Goal: Task Accomplishment & Management: Use online tool/utility

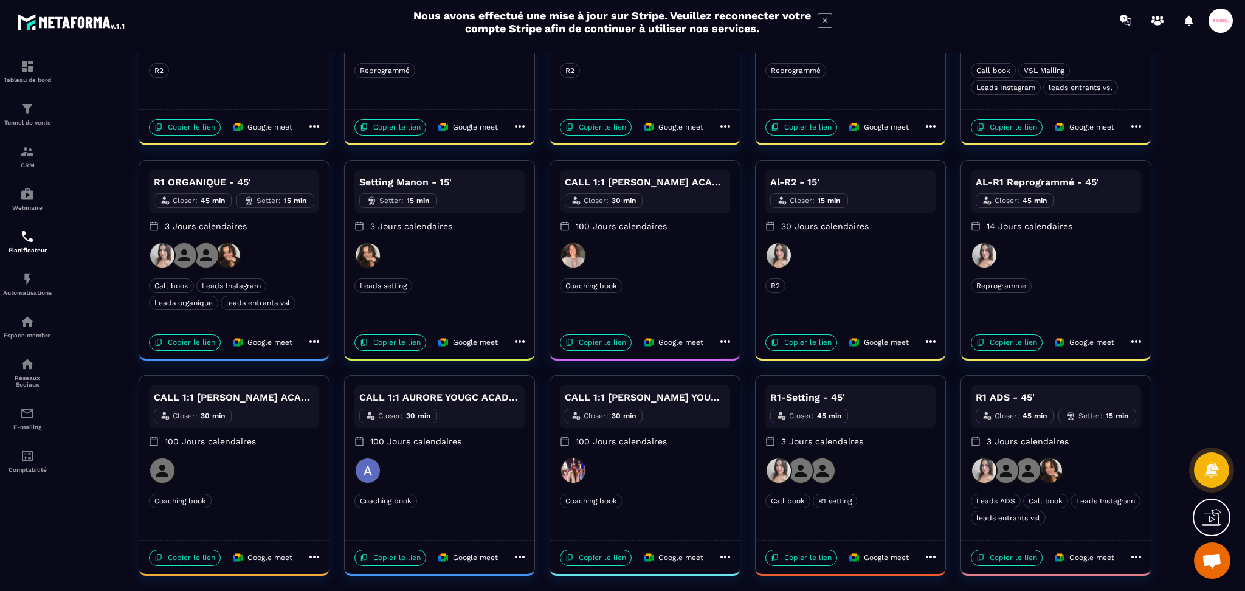
scroll to position [182, 0]
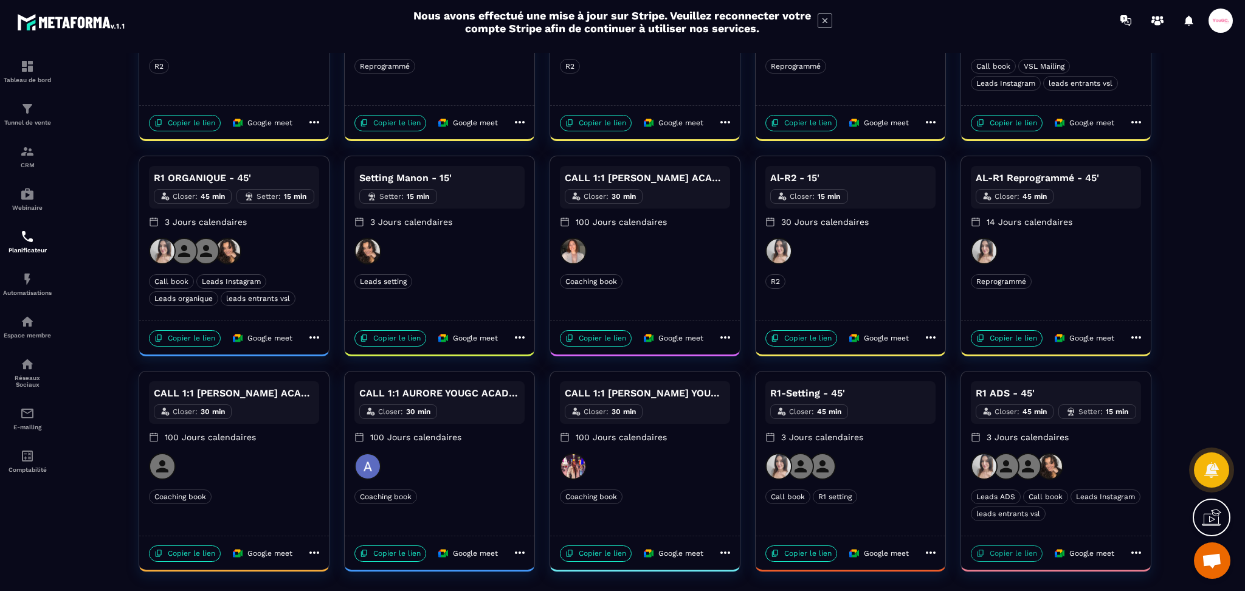
click at [1019, 552] on p "Copier le lien" at bounding box center [1007, 553] width 72 height 16
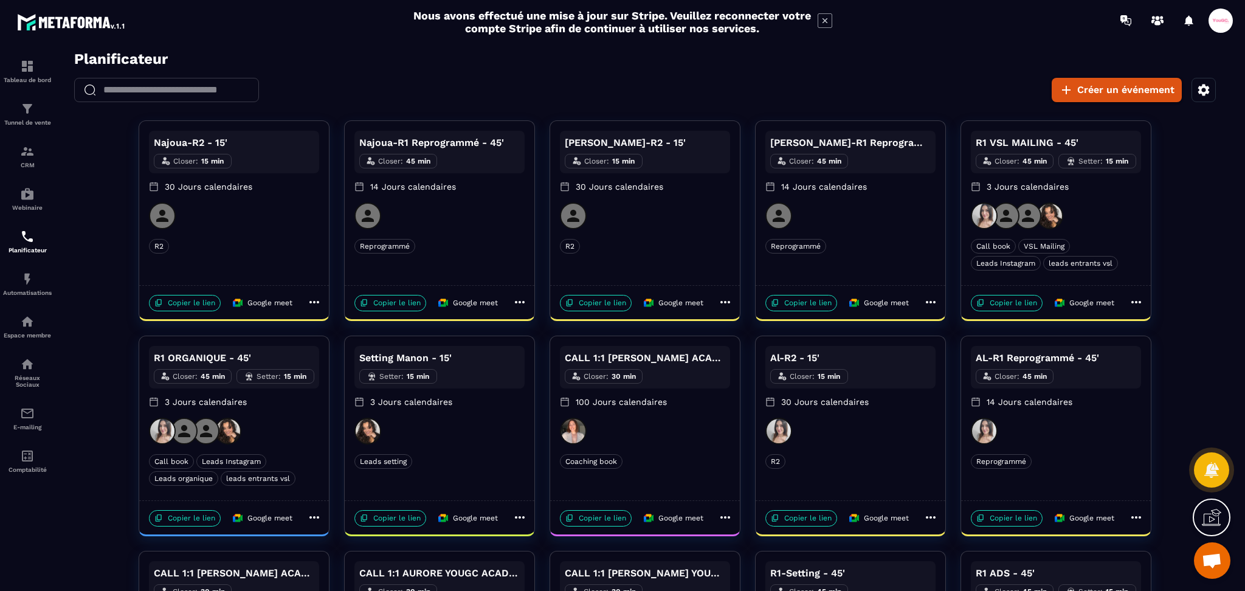
scroll to position [0, 0]
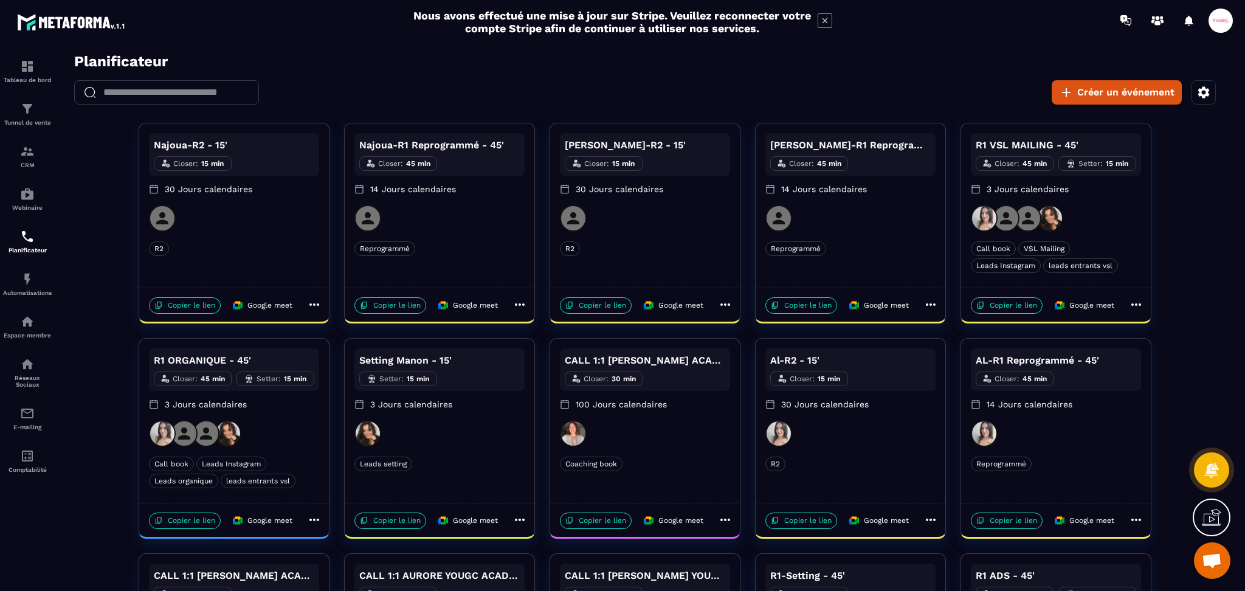
click at [1141, 303] on icon at bounding box center [1136, 304] width 15 height 15
click at [1163, 347] on span "Dupliquer" at bounding box center [1179, 348] width 44 height 13
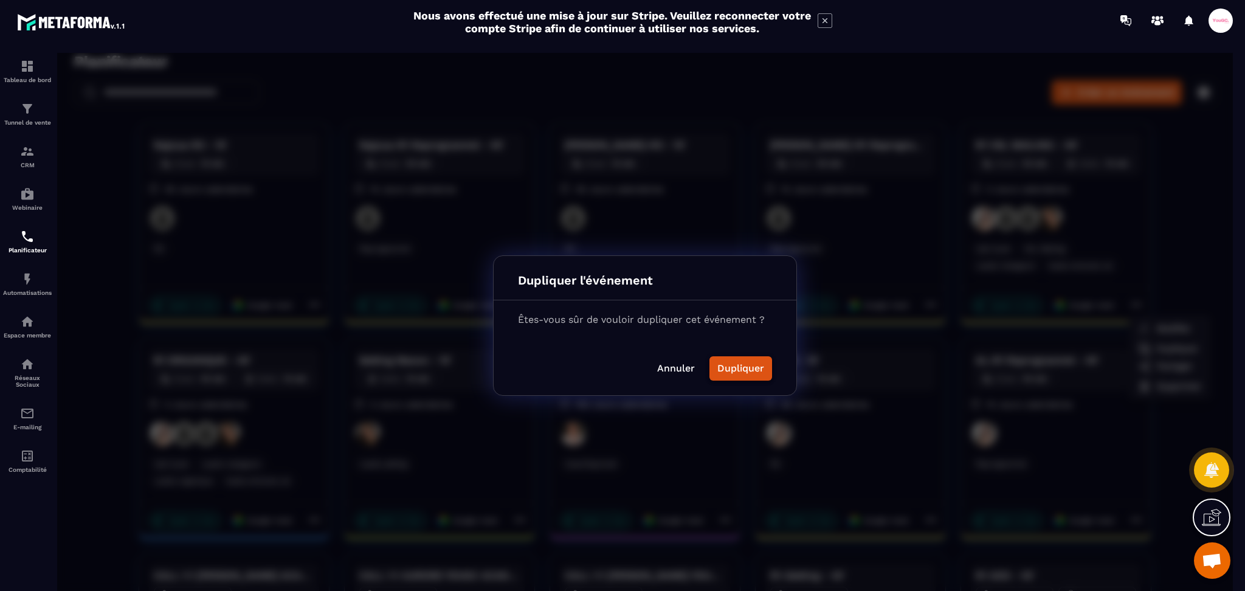
click at [752, 371] on button "Dupliquer" at bounding box center [741, 368] width 63 height 24
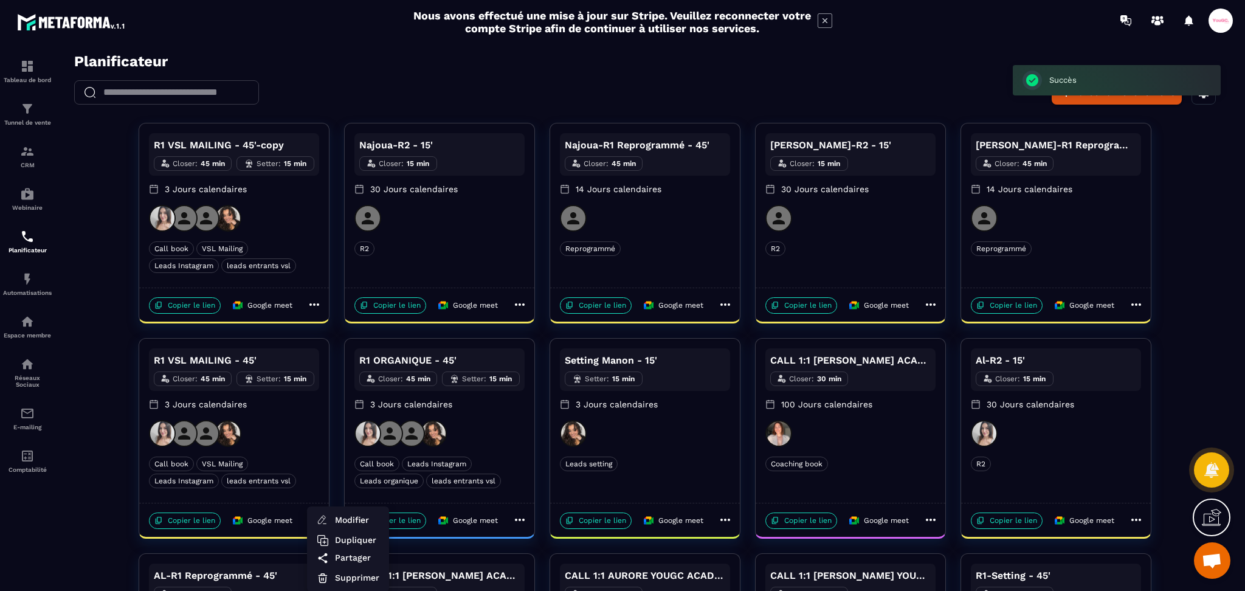
click at [233, 142] on div at bounding box center [645, 325] width 1176 height 545
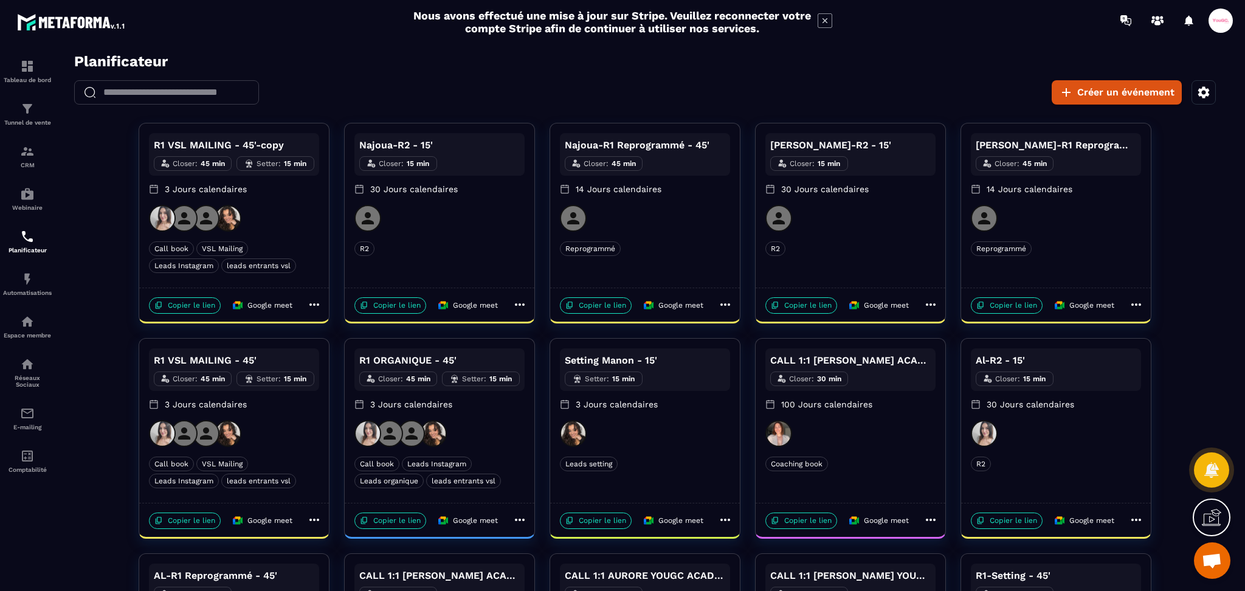
click at [316, 301] on icon at bounding box center [314, 304] width 15 height 15
click at [365, 329] on span "Modifier" at bounding box center [357, 328] width 44 height 13
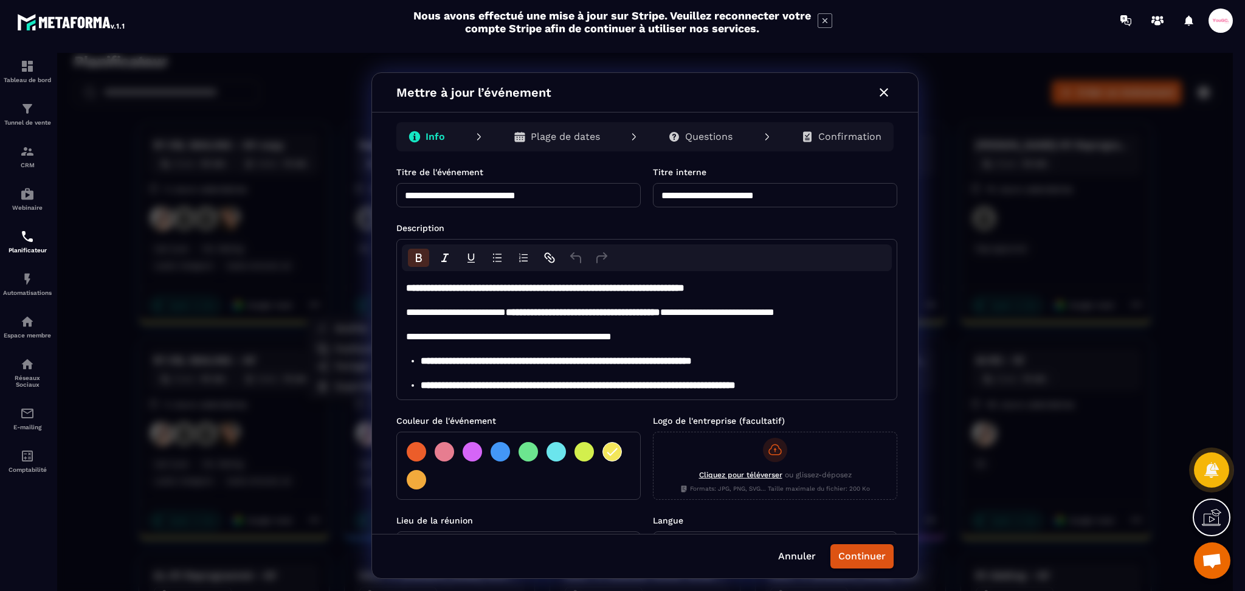
click at [620, 191] on input "**********" at bounding box center [518, 195] width 244 height 24
type input "**********"
drag, startPoint x: 734, startPoint y: 195, endPoint x: 673, endPoint y: 195, distance: 61.4
click at [673, 195] on input "**********" at bounding box center [775, 195] width 244 height 24
click at [831, 198] on input "**********" at bounding box center [775, 195] width 244 height 24
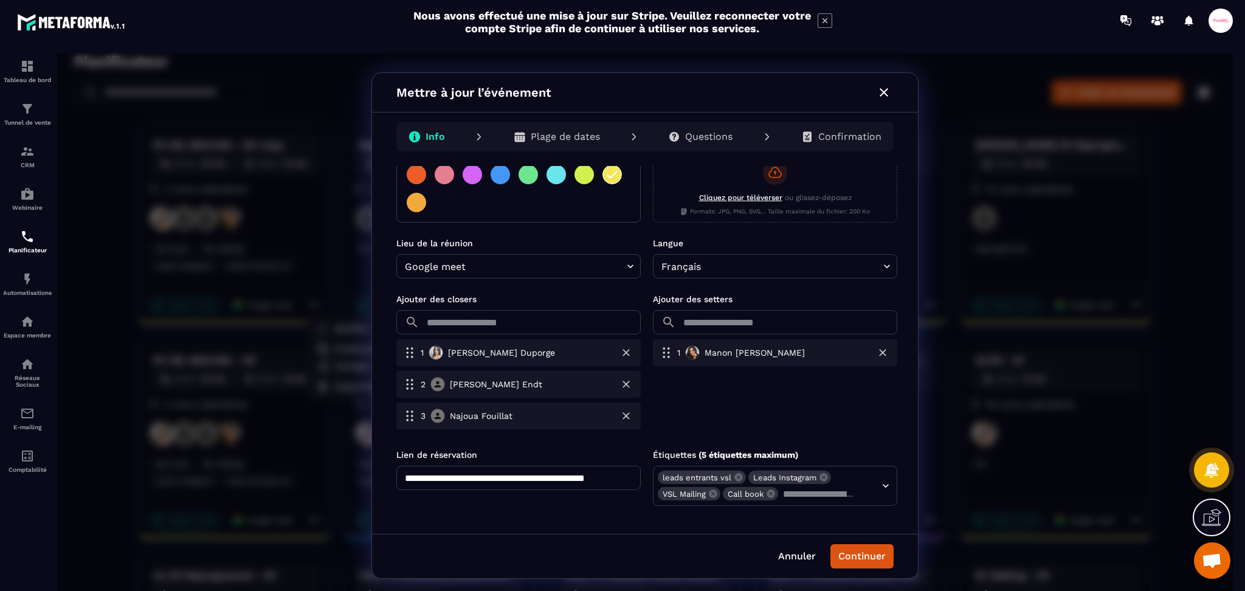
scroll to position [278, 0]
type input "**********"
click at [711, 494] on icon at bounding box center [713, 493] width 10 height 10
click at [735, 479] on icon at bounding box center [738, 476] width 8 height 8
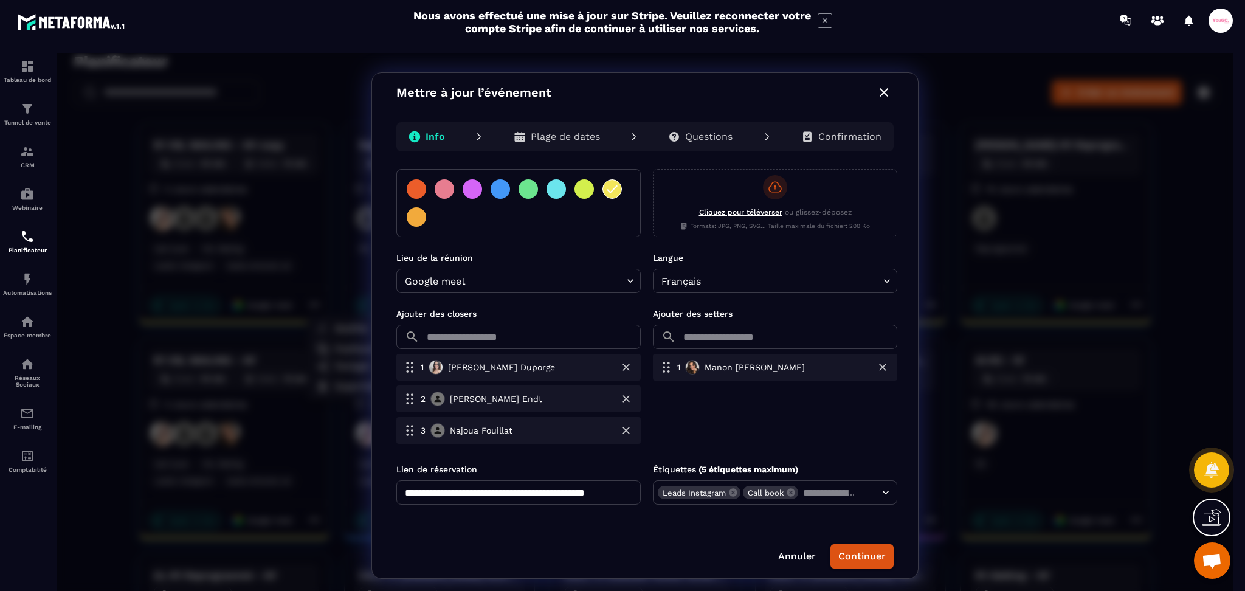
scroll to position [263, 0]
click at [732, 491] on icon at bounding box center [733, 492] width 8 height 8
click at [766, 492] on input "text" at bounding box center [785, 492] width 143 height 17
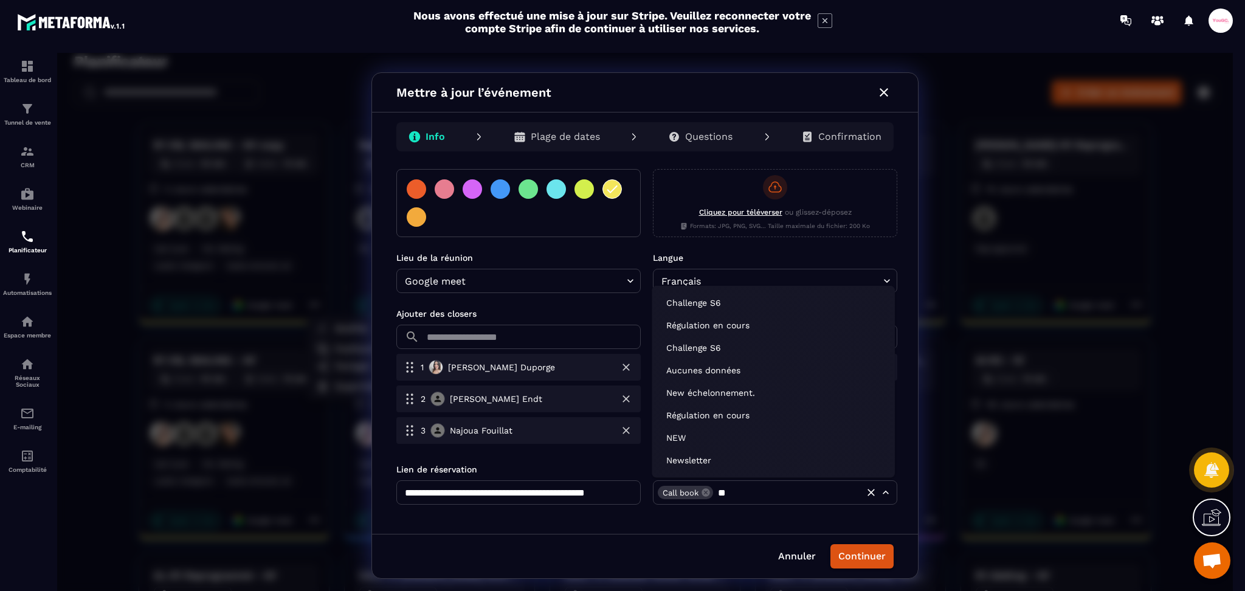
type input "***"
click at [696, 459] on li "Newsletter" at bounding box center [773, 461] width 233 height 20
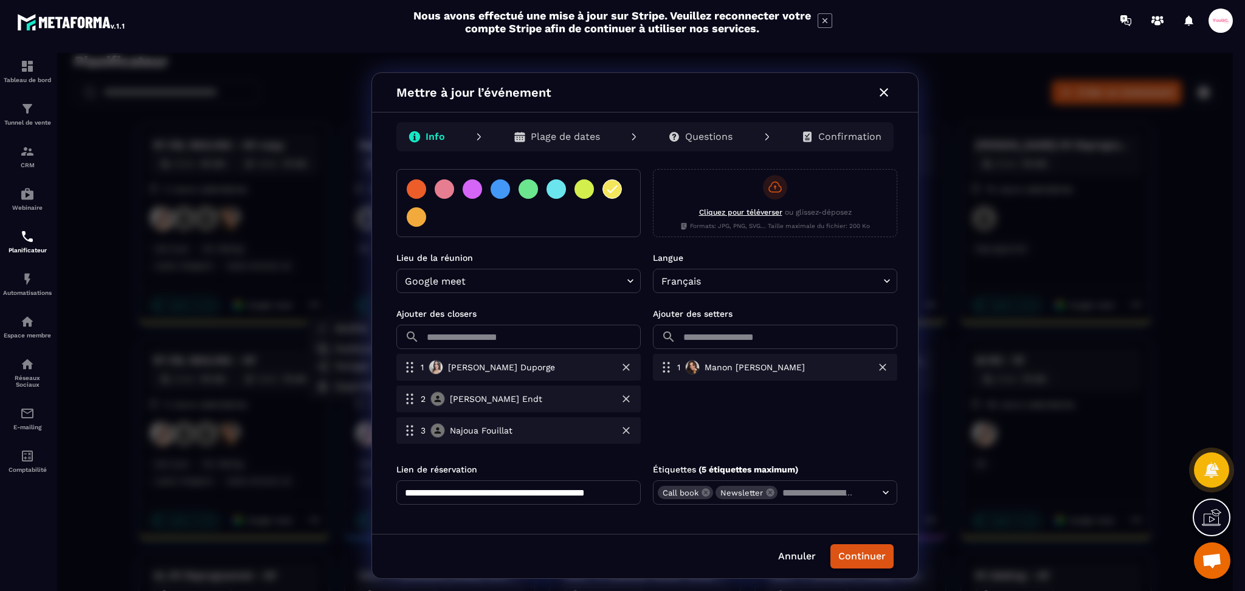
click at [594, 497] on input "**********" at bounding box center [518, 492] width 244 height 24
click at [602, 492] on input "**********" at bounding box center [518, 492] width 244 height 24
click at [611, 491] on input "**********" at bounding box center [518, 492] width 244 height 24
drag, startPoint x: 603, startPoint y: 491, endPoint x: 670, endPoint y: 492, distance: 66.9
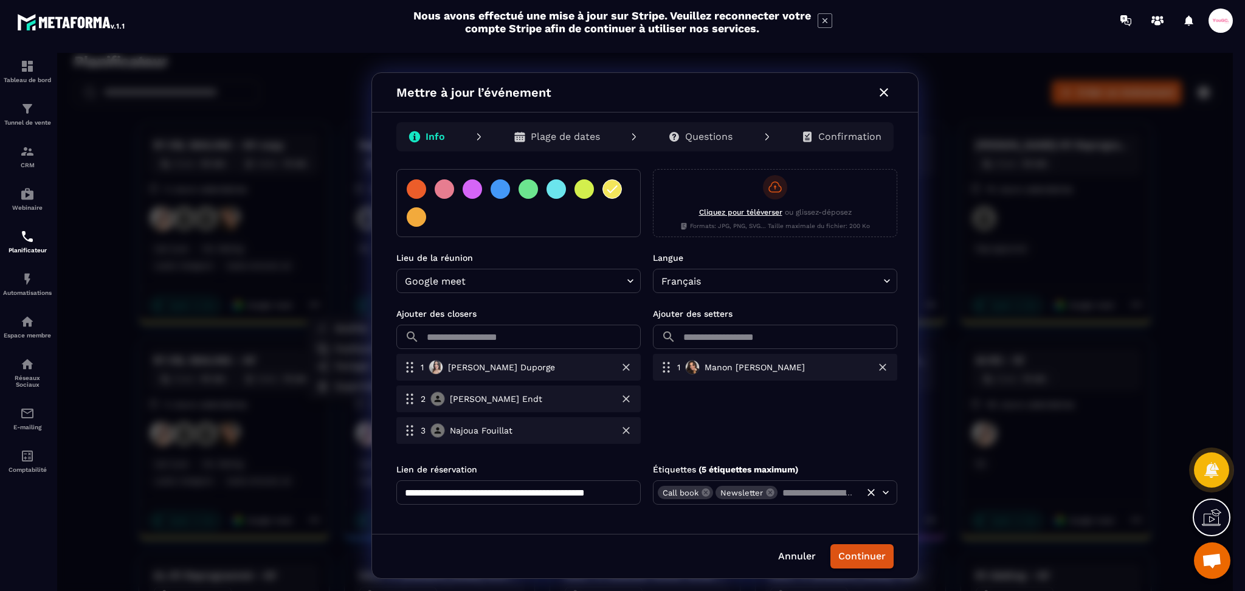
click at [670, 492] on div "**********" at bounding box center [646, 483] width 501 height 41
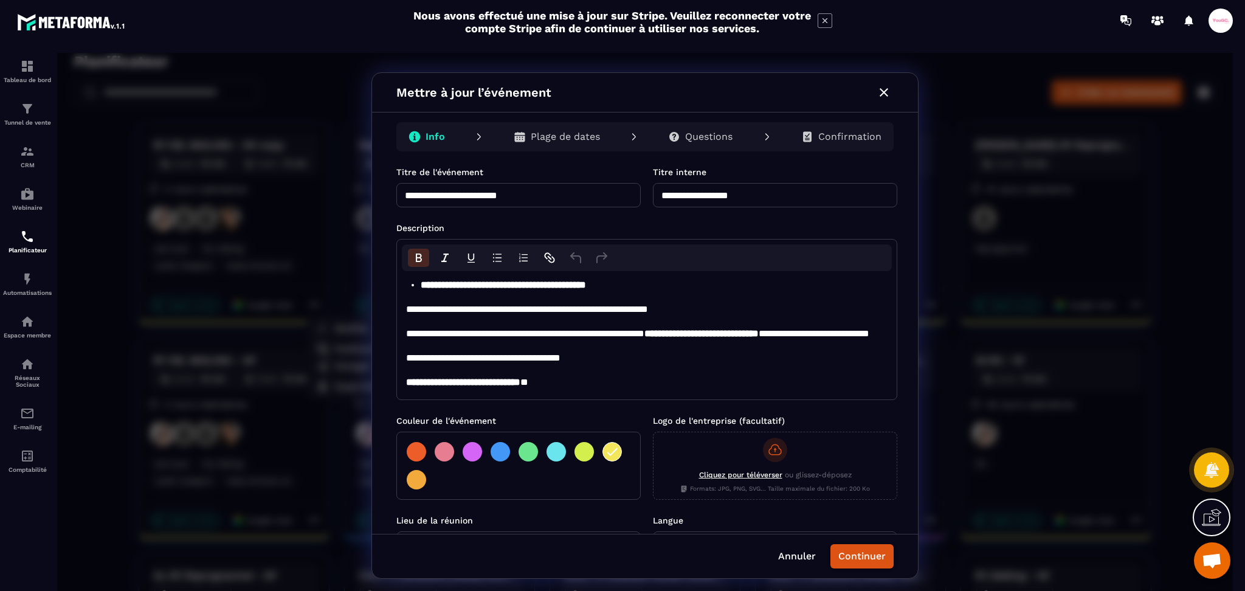
scroll to position [367, 0]
type input "**********"
click at [886, 552] on button "Continuer" at bounding box center [862, 556] width 63 height 24
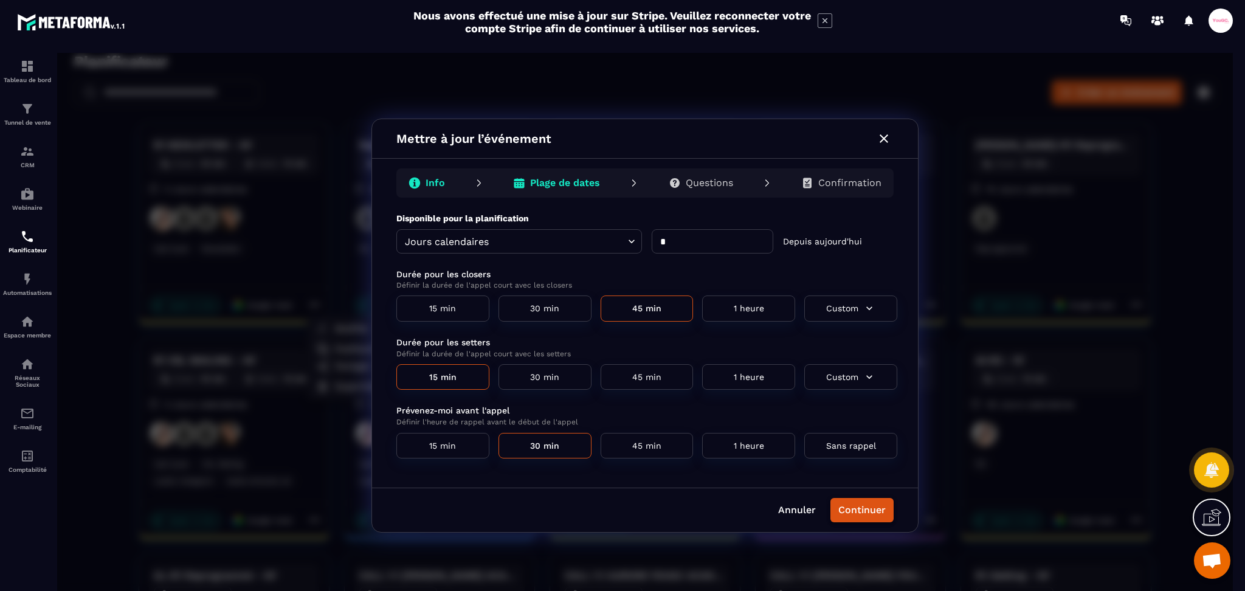
click at [872, 510] on button "Continuer" at bounding box center [862, 510] width 63 height 24
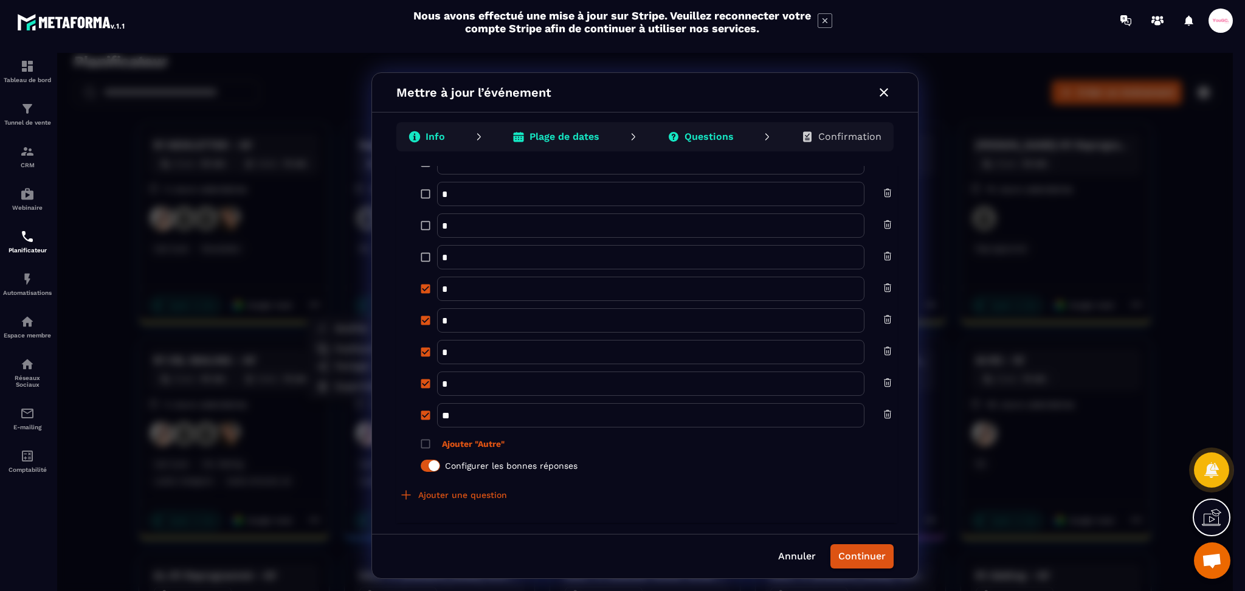
scroll to position [1307, 0]
click at [883, 550] on button "Continuer" at bounding box center [862, 556] width 63 height 24
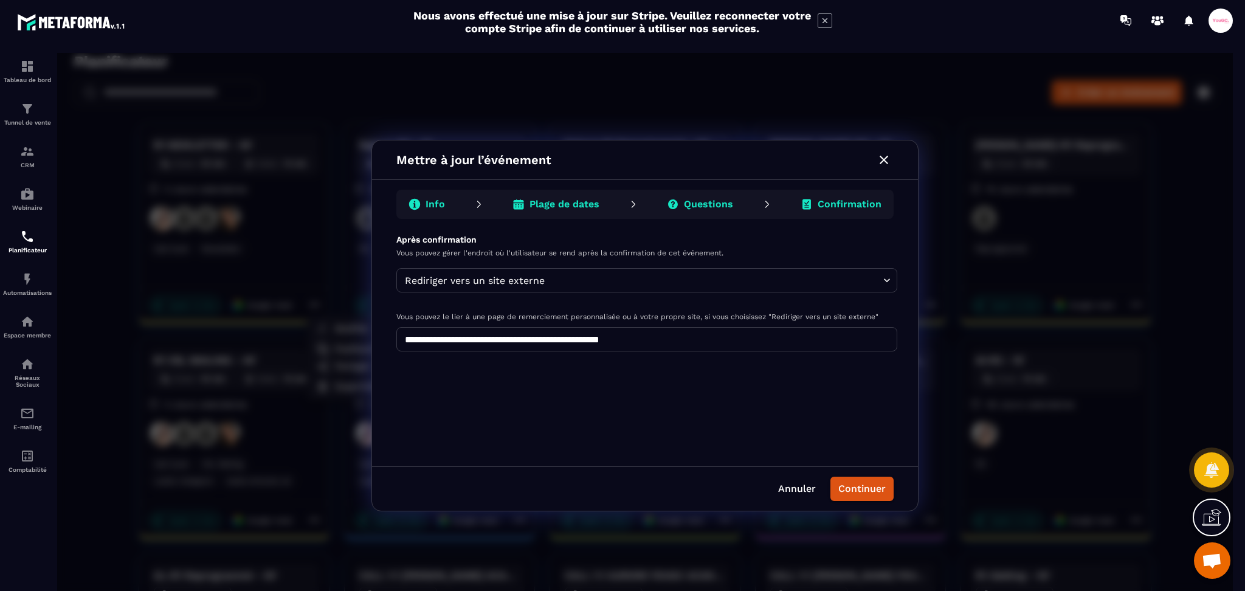
scroll to position [0, 0]
click at [876, 482] on button "Continuer" at bounding box center [862, 489] width 63 height 24
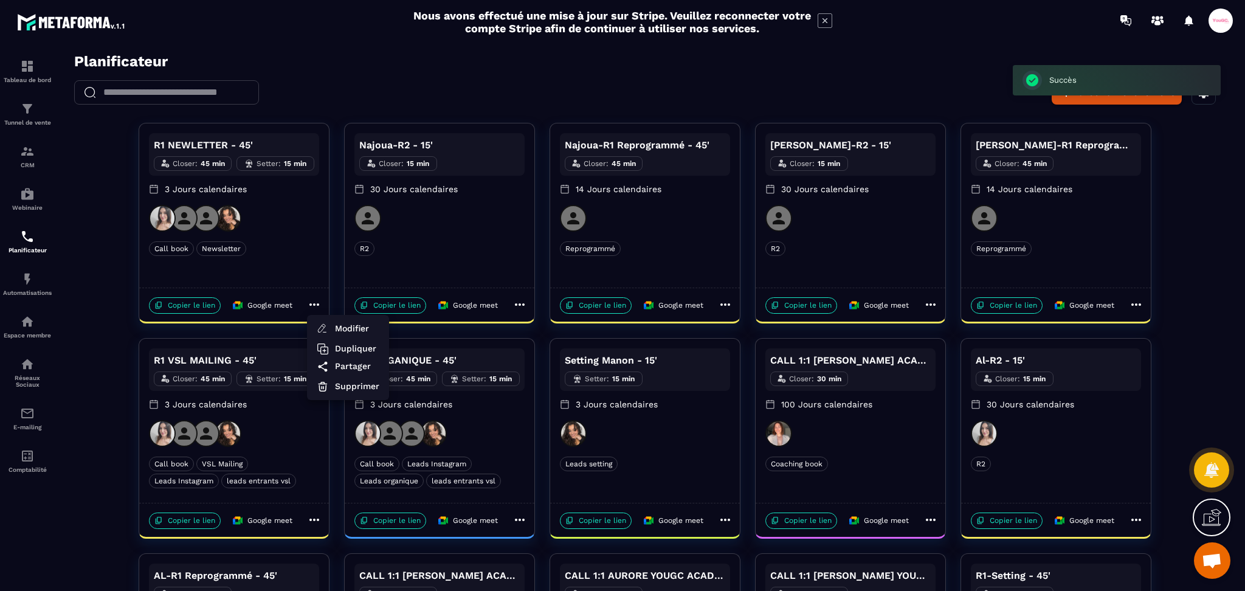
click at [191, 309] on div at bounding box center [645, 325] width 1176 height 545
click at [190, 306] on p "Copier le lien" at bounding box center [185, 305] width 72 height 16
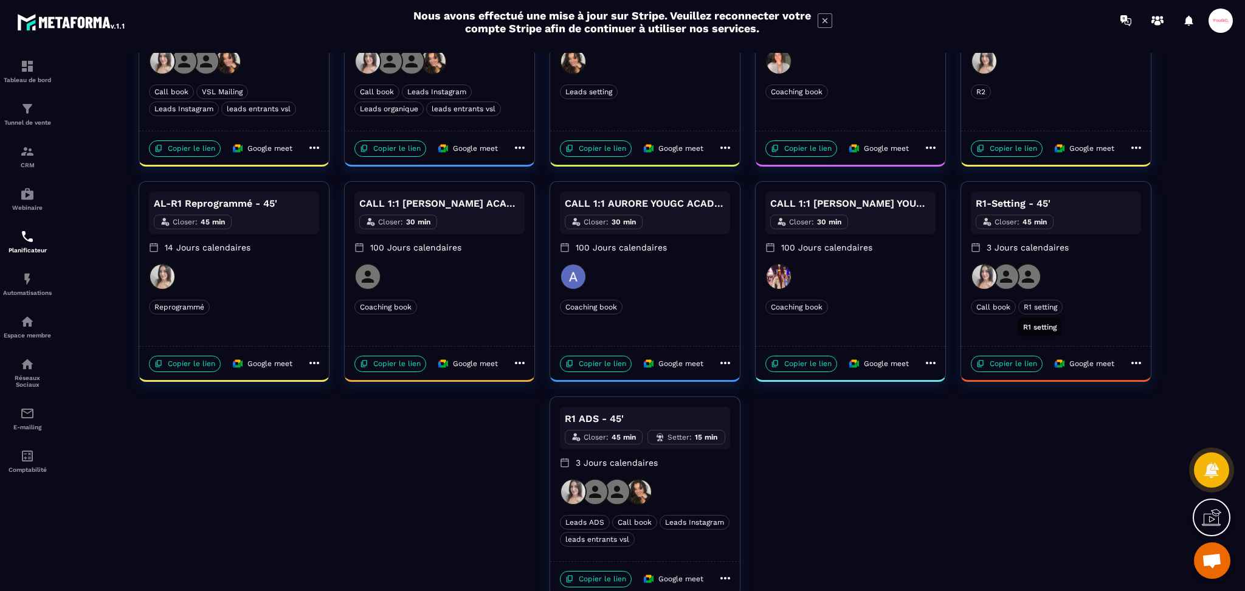
scroll to position [398, 0]
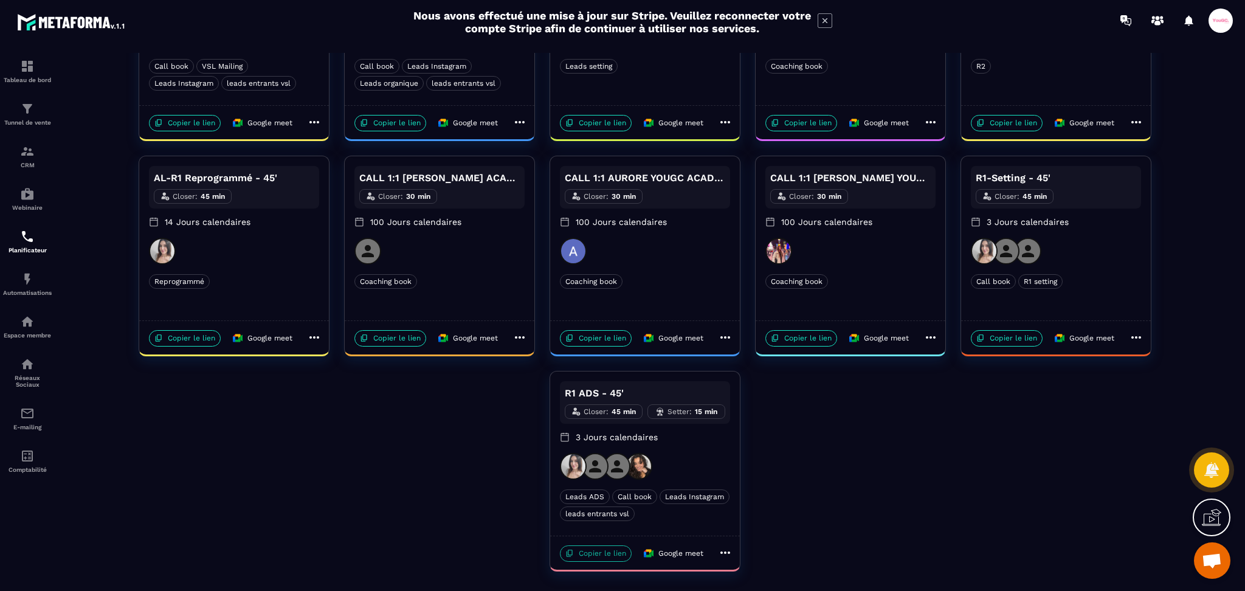
click at [601, 553] on p "Copier le lien" at bounding box center [596, 553] width 72 height 16
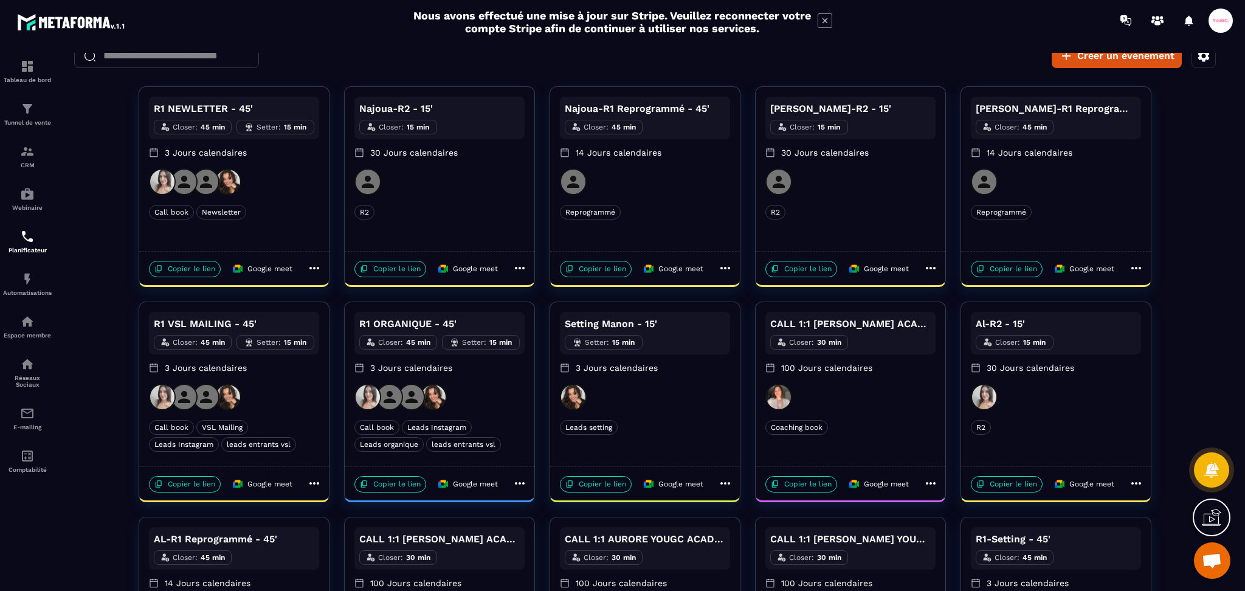
scroll to position [0, 0]
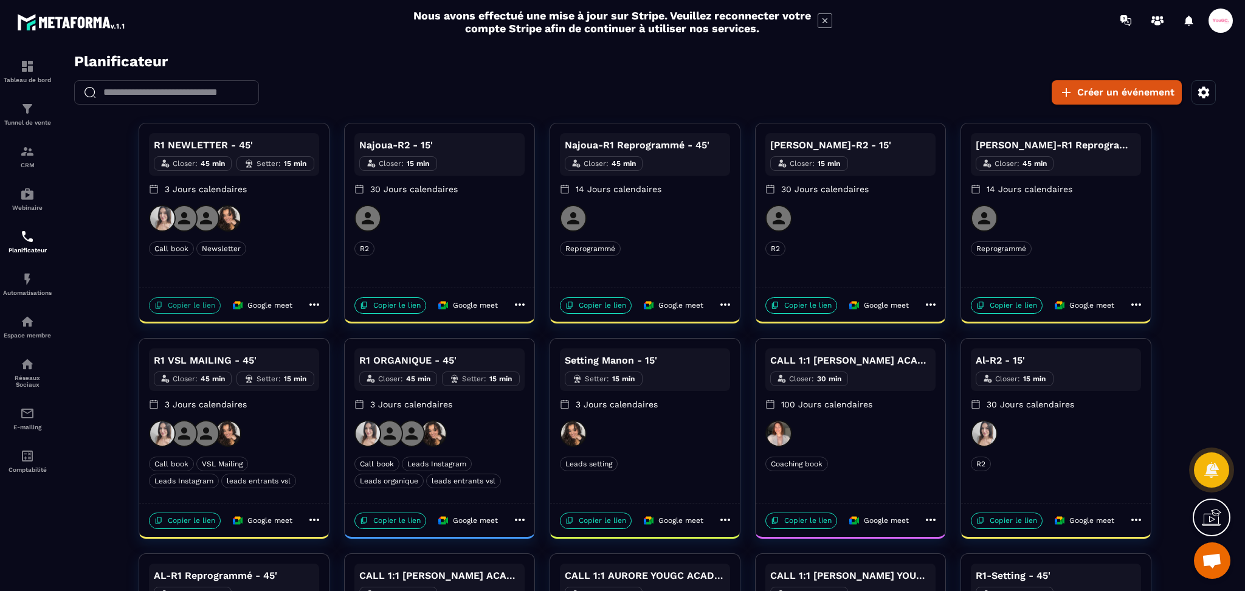
click at [196, 300] on p "Copier le lien" at bounding box center [185, 305] width 72 height 16
click at [409, 302] on p "Copier le lien" at bounding box center [390, 305] width 72 height 16
click at [1108, 96] on button "Créer un événement" at bounding box center [1117, 92] width 130 height 24
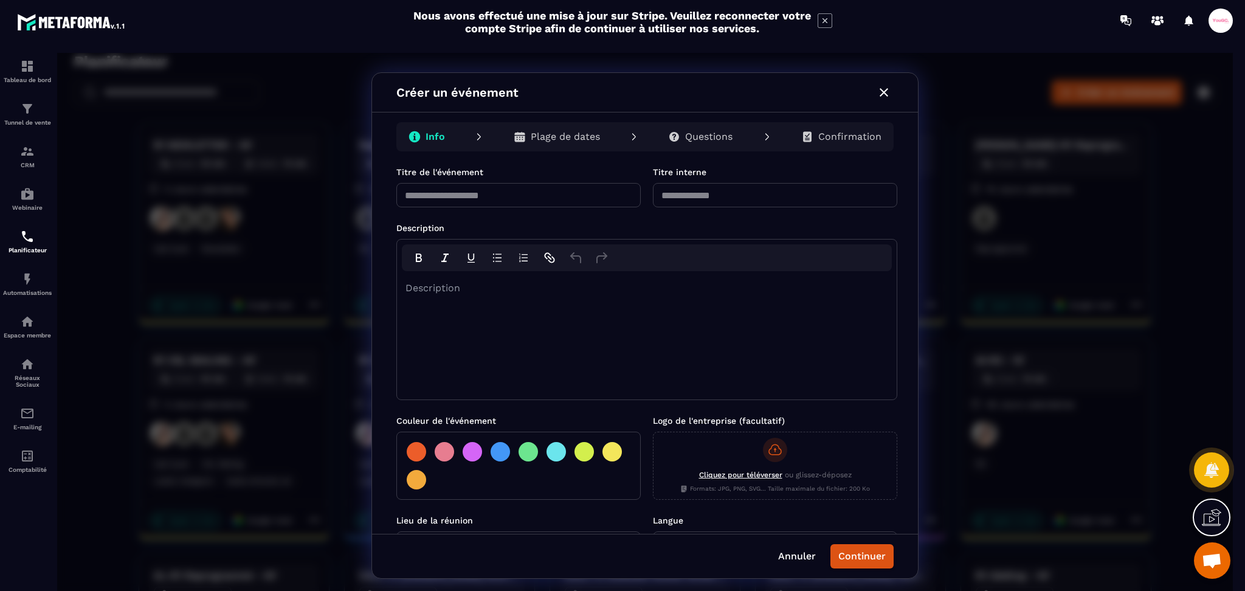
click at [434, 188] on input "text" at bounding box center [518, 195] width 244 height 24
type input "****"
click at [720, 185] on input "text" at bounding box center [775, 195] width 244 height 24
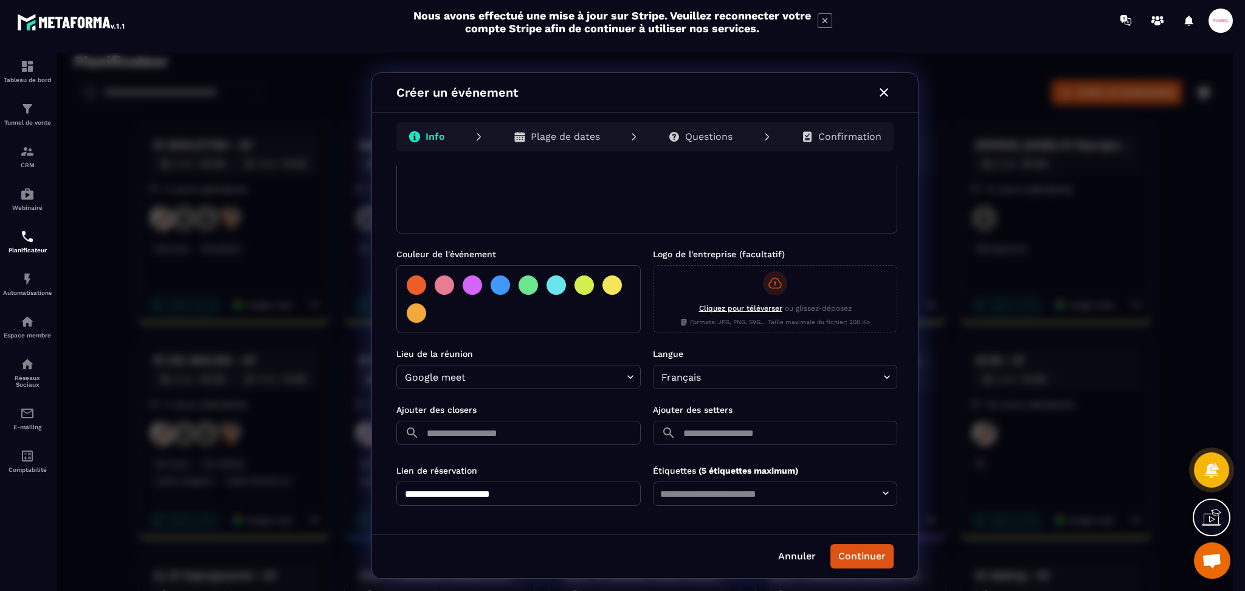
scroll to position [167, 0]
type input "****"
click at [473, 448] on div "​ ​" at bounding box center [518, 434] width 244 height 29
click at [477, 430] on input "text" at bounding box center [532, 432] width 216 height 24
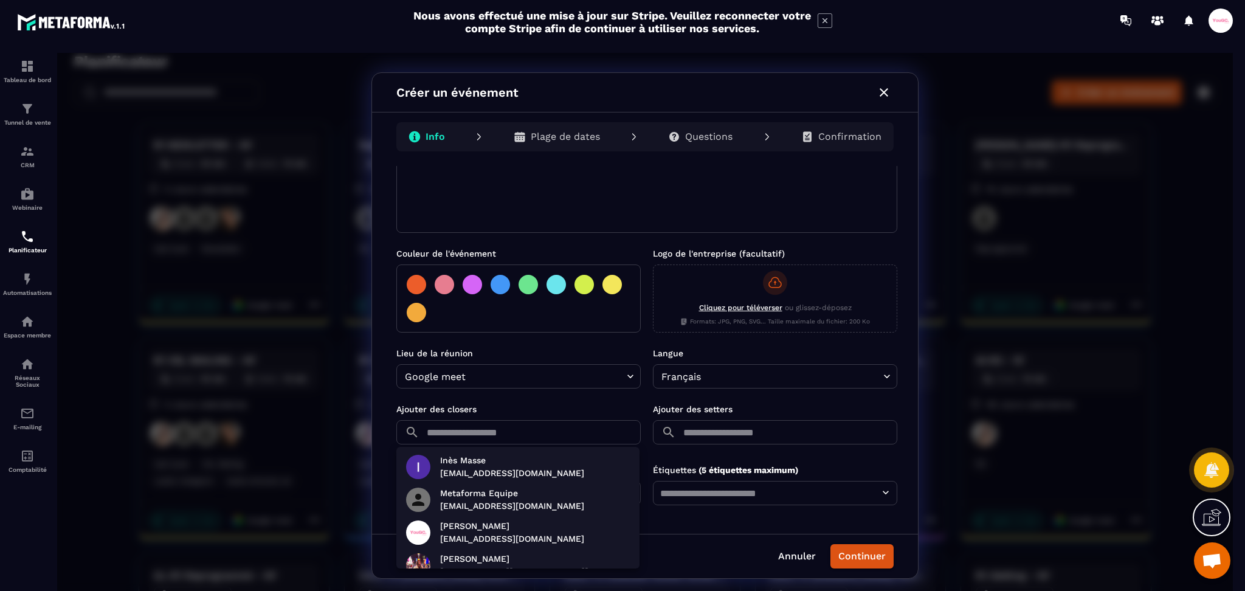
click at [440, 287] on div at bounding box center [645, 325] width 1176 height 545
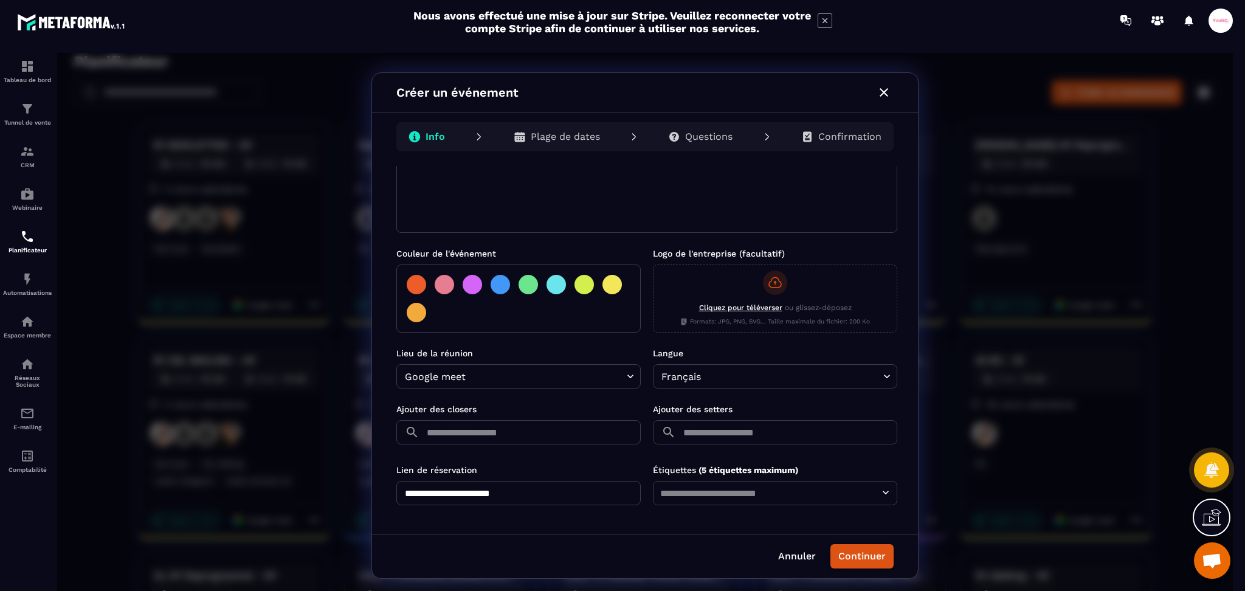
click at [457, 433] on input "text" at bounding box center [532, 432] width 216 height 24
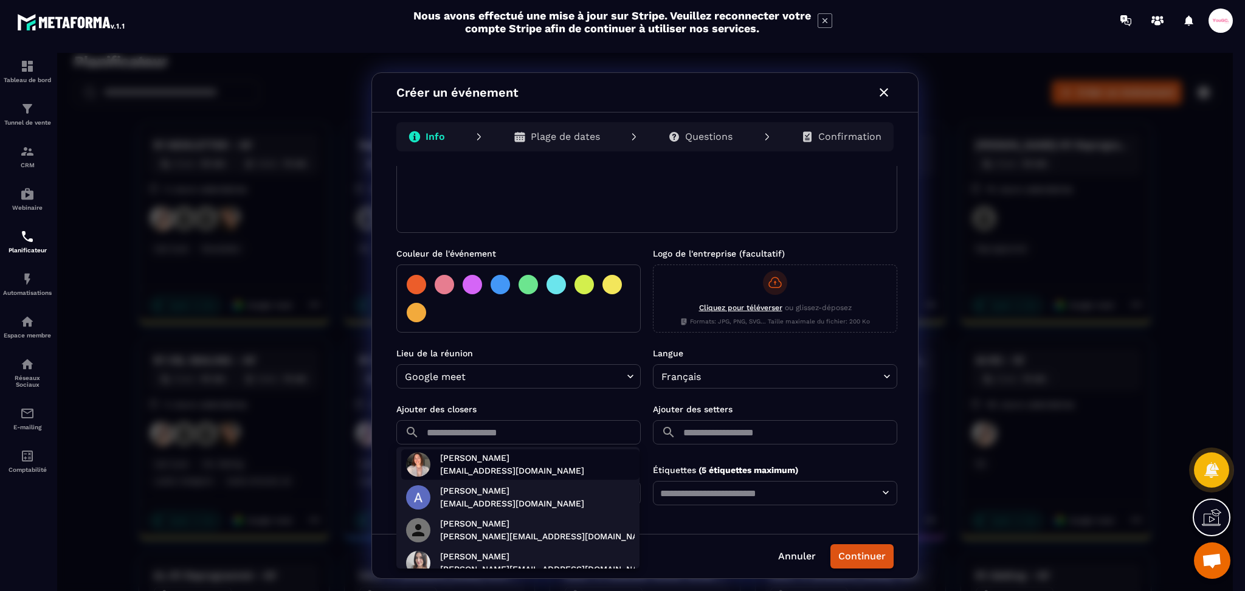
scroll to position [162, 0]
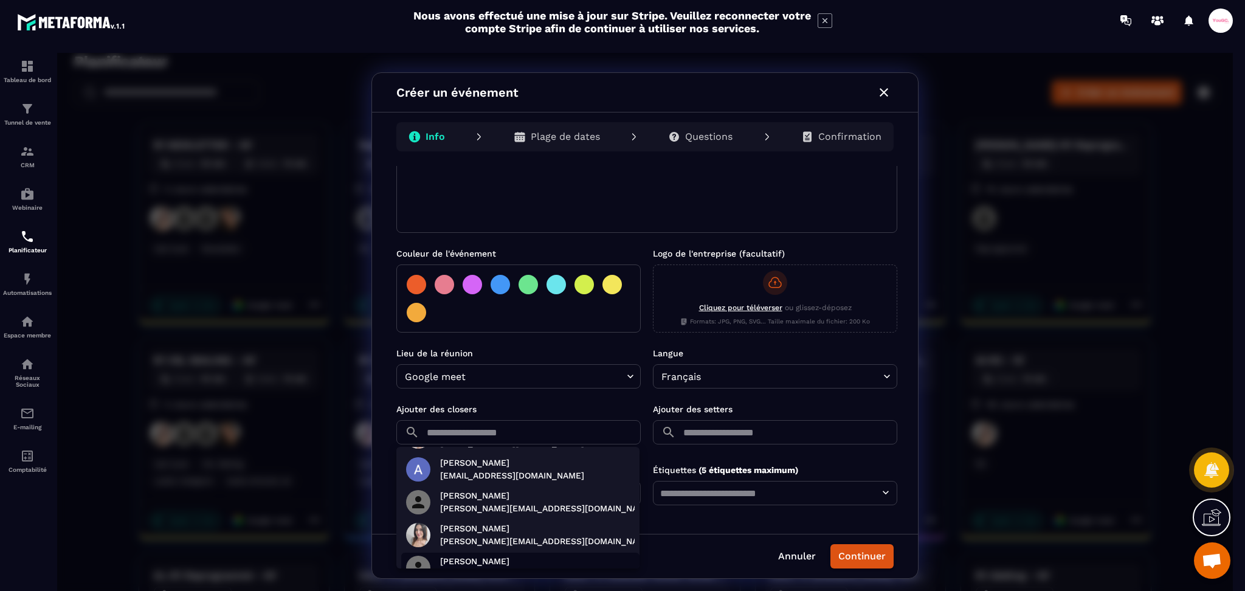
drag, startPoint x: 474, startPoint y: 529, endPoint x: 475, endPoint y: 514, distance: 14.6
click at [475, 529] on p "[PERSON_NAME]" at bounding box center [546, 528] width 213 height 13
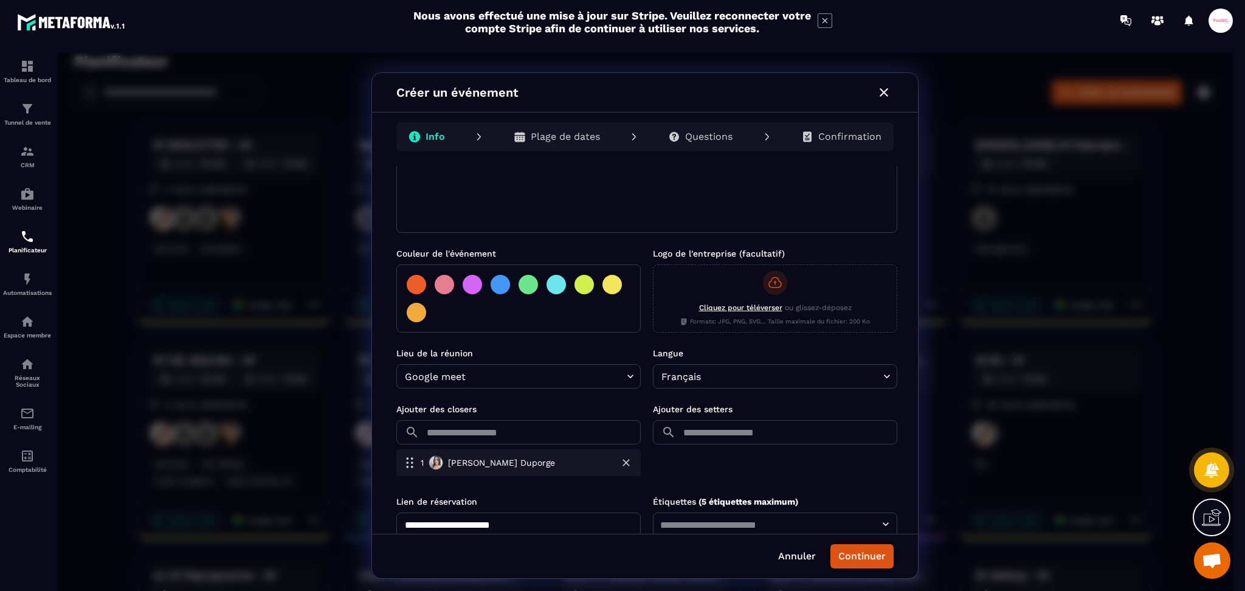
click at [479, 435] on input "text" at bounding box center [532, 432] width 216 height 24
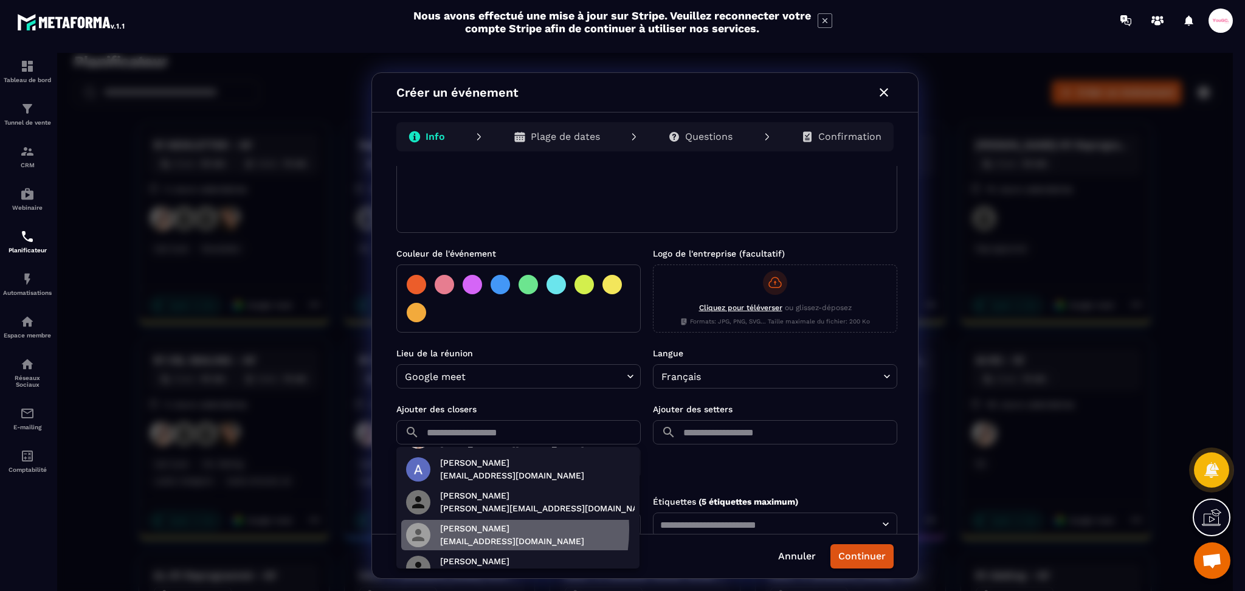
click at [472, 529] on p "[PERSON_NAME]" at bounding box center [512, 528] width 144 height 13
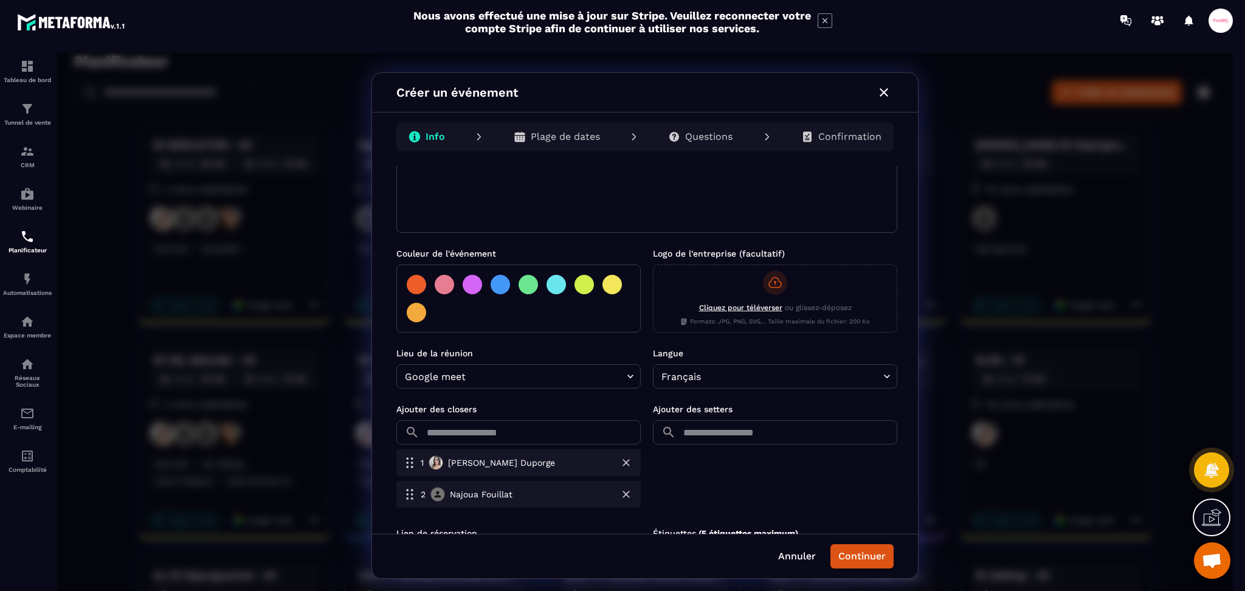
click at [506, 429] on input "text" at bounding box center [532, 432] width 216 height 24
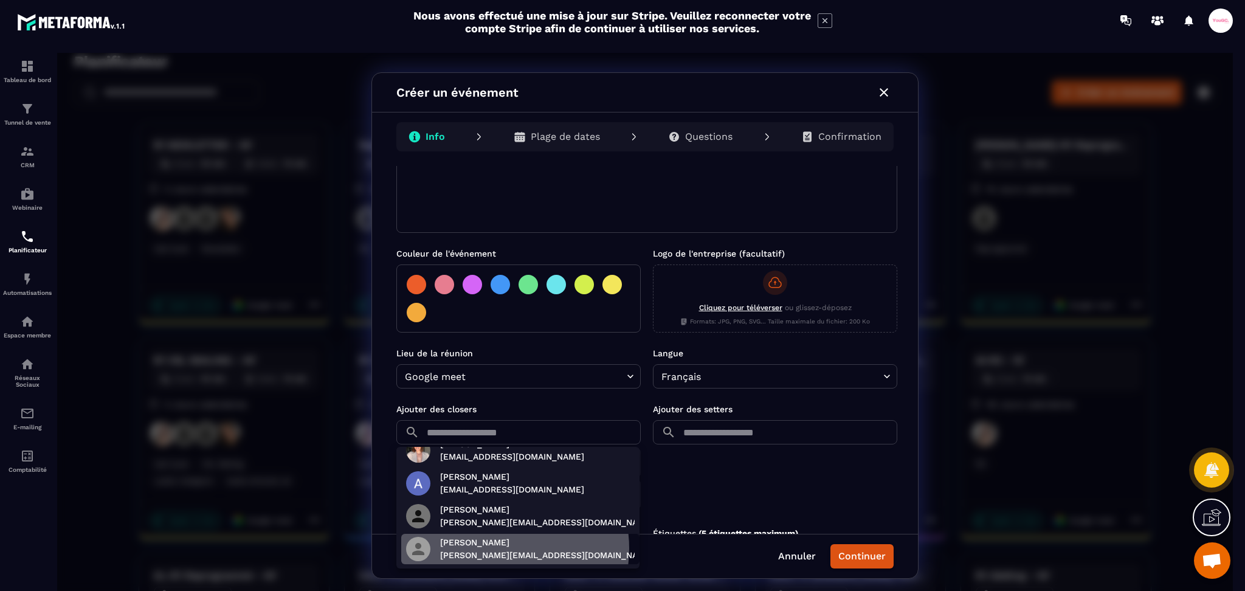
click at [500, 549] on p "[PERSON_NAME][EMAIL_ADDRESS][DOMAIN_NAME]" at bounding box center [546, 555] width 213 height 13
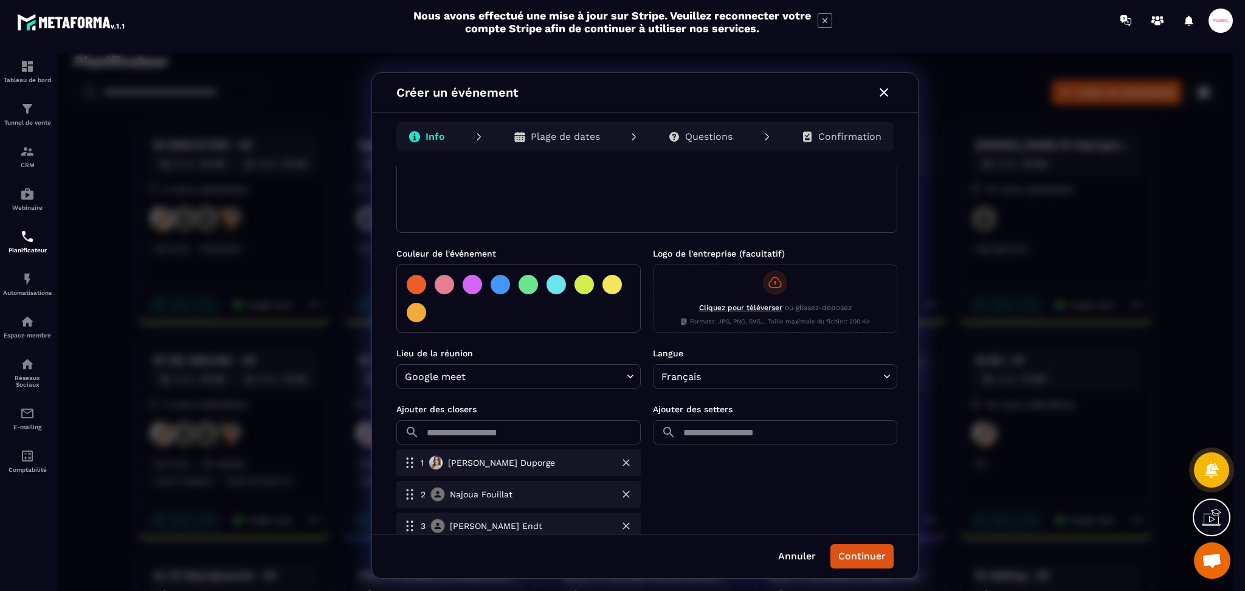
click at [601, 402] on form "**********" at bounding box center [646, 299] width 501 height 601
click at [732, 438] on input "text" at bounding box center [789, 432] width 216 height 24
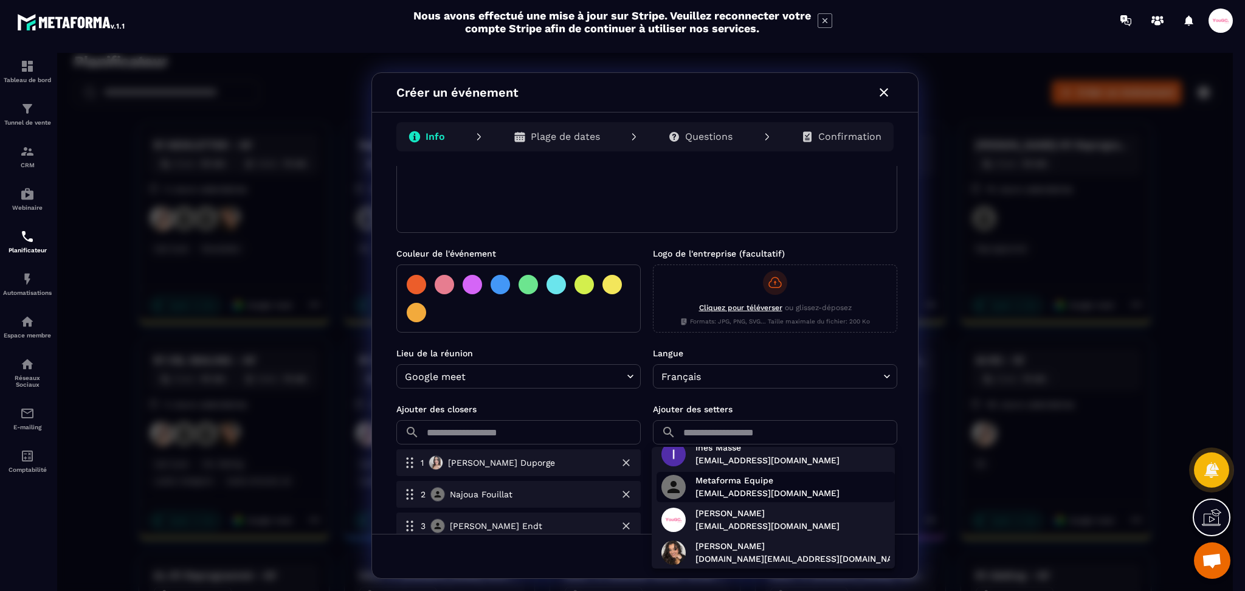
scroll to position [16, 0]
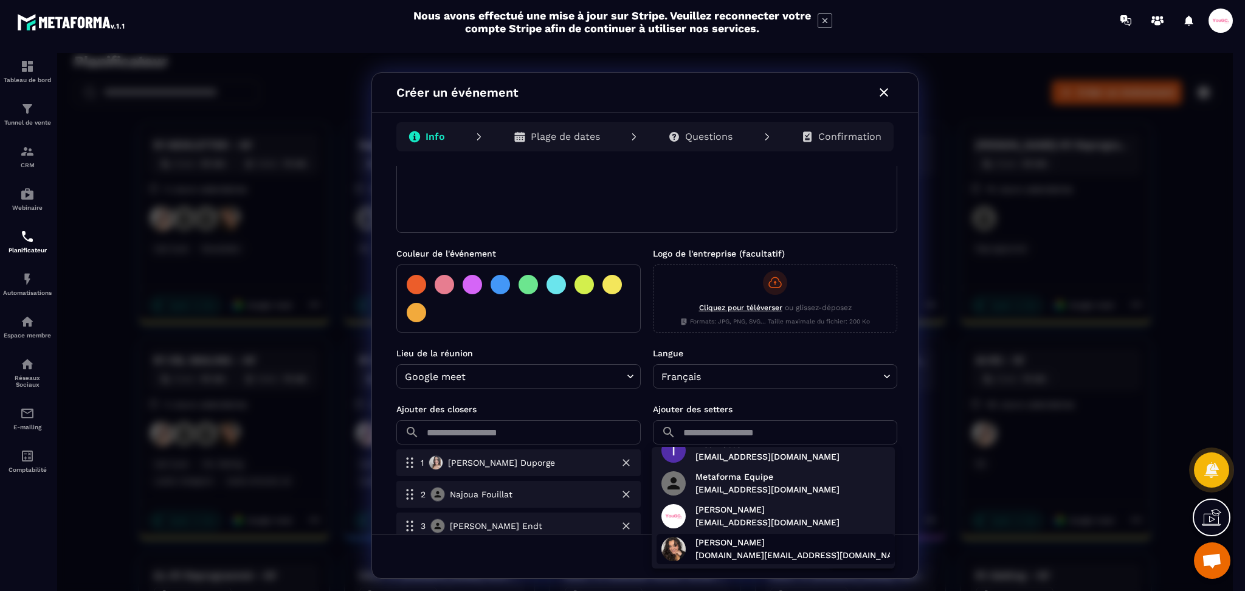
click at [733, 551] on p "[DOMAIN_NAME][EMAIL_ADDRESS][DOMAIN_NAME]" at bounding box center [802, 555] width 213 height 13
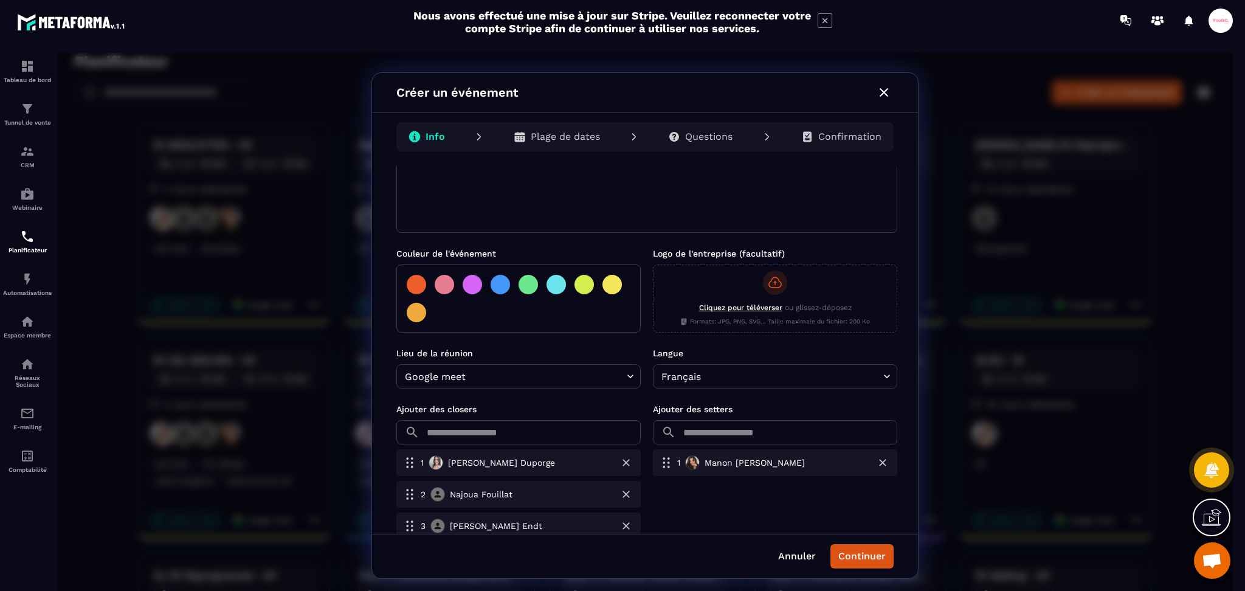
scroll to position [0, 0]
click at [853, 552] on button "Continuer" at bounding box center [862, 556] width 63 height 24
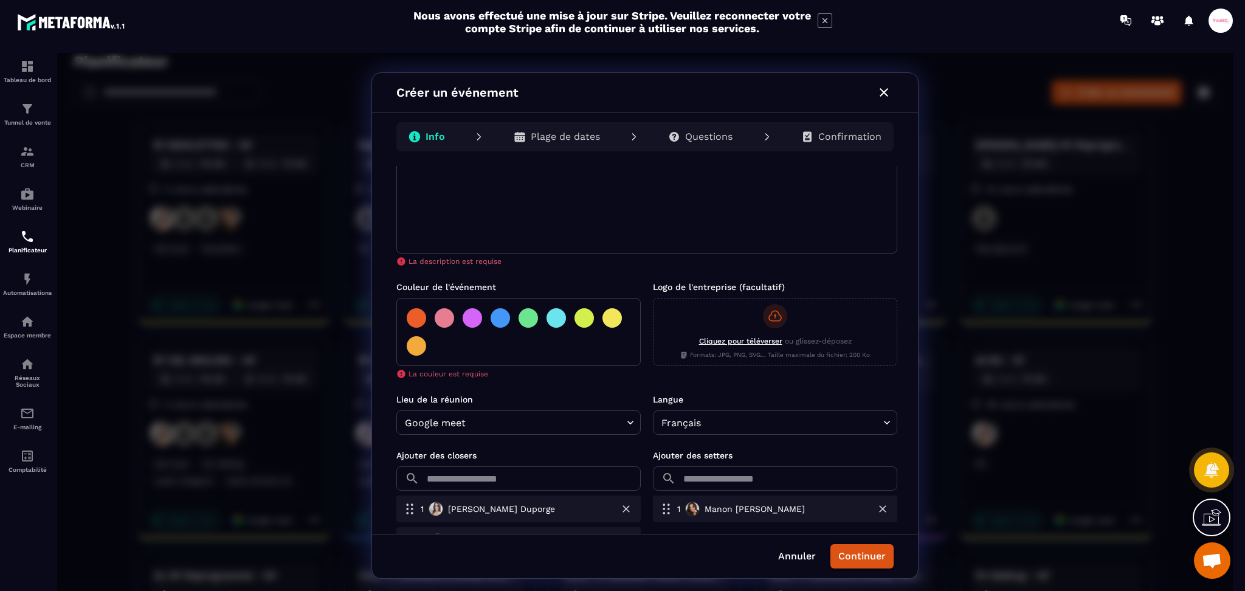
scroll to position [86, 0]
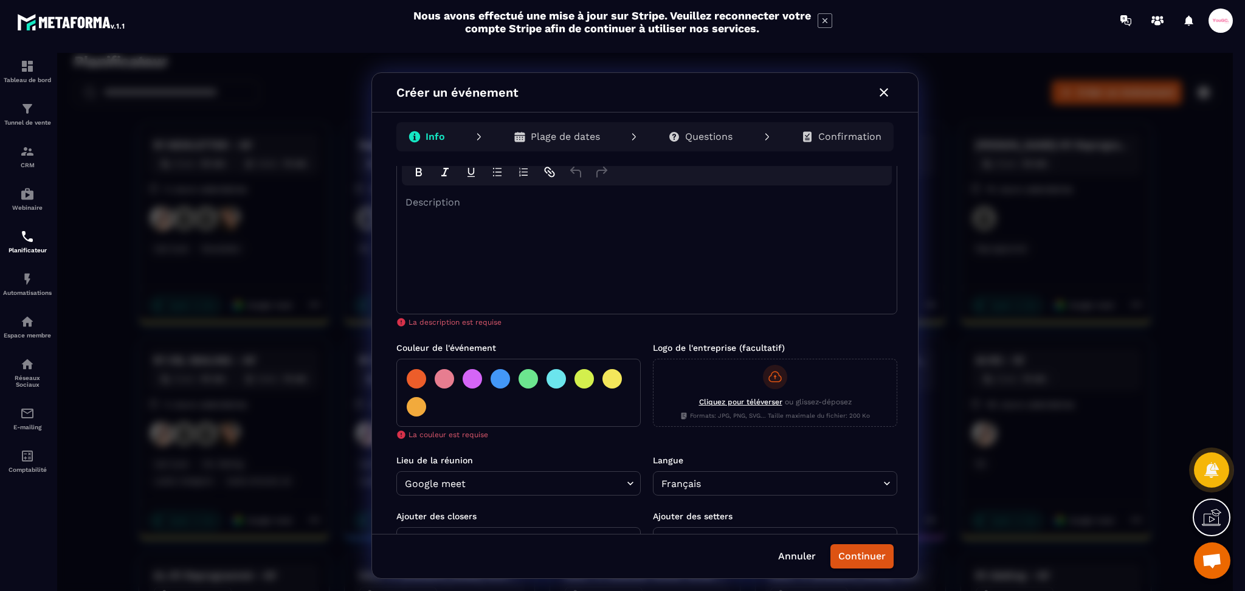
click at [472, 241] on div "Description" at bounding box center [647, 249] width 500 height 128
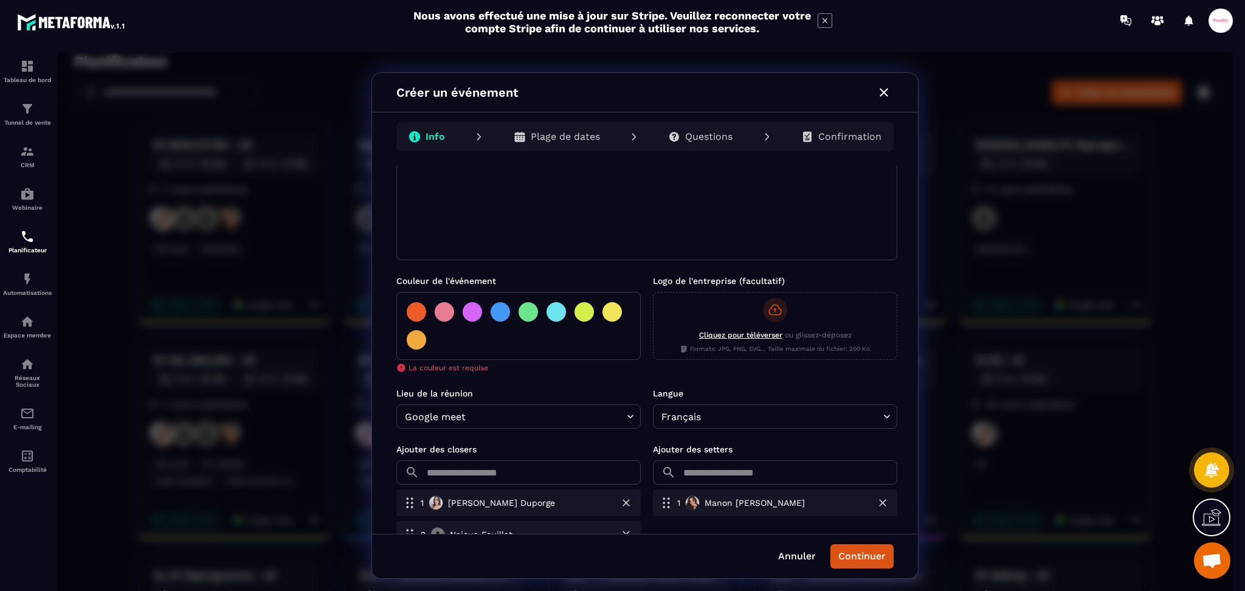
scroll to position [167, 0]
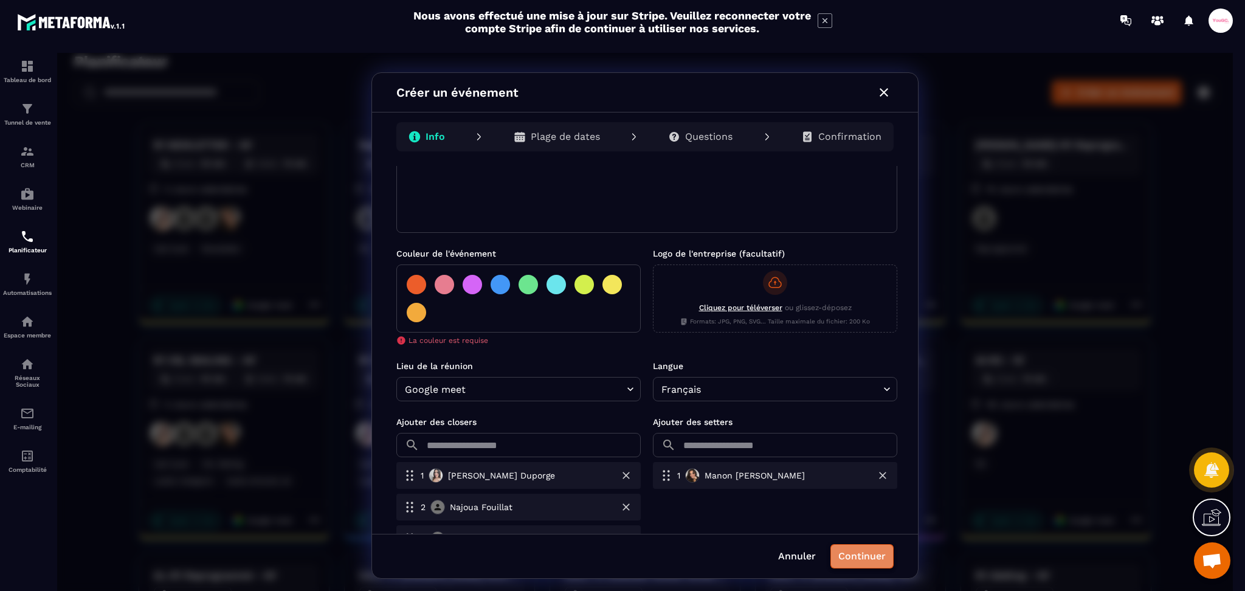
click at [862, 556] on button "Continuer" at bounding box center [862, 556] width 63 height 24
click at [411, 285] on div at bounding box center [416, 284] width 19 height 19
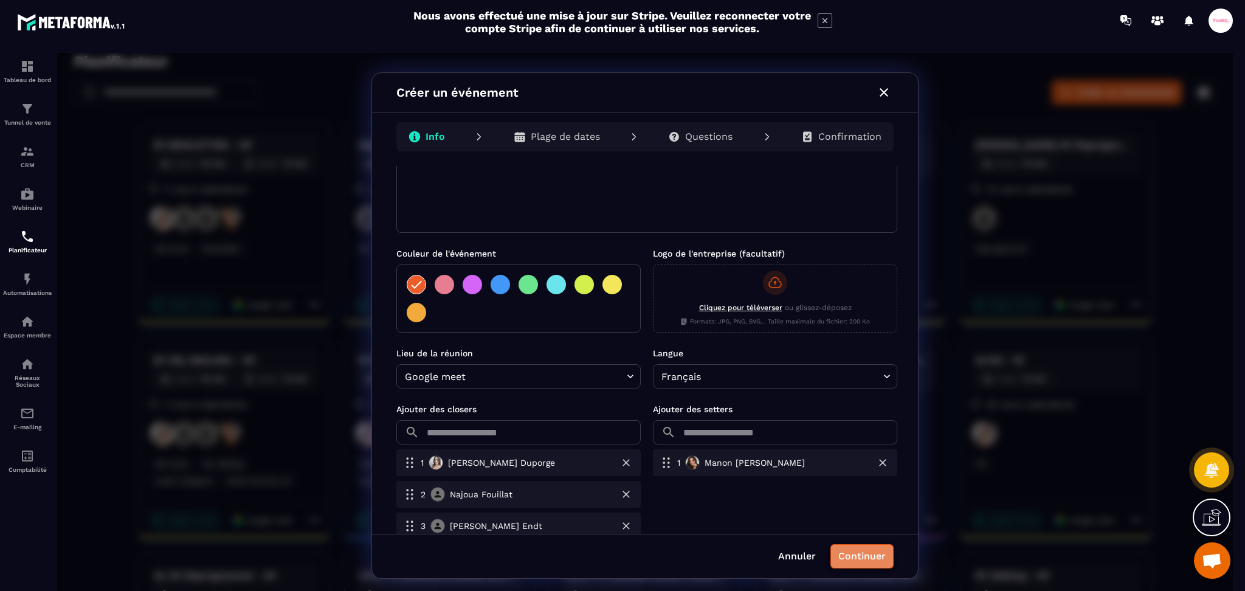
click at [859, 559] on button "Continuer" at bounding box center [862, 556] width 63 height 24
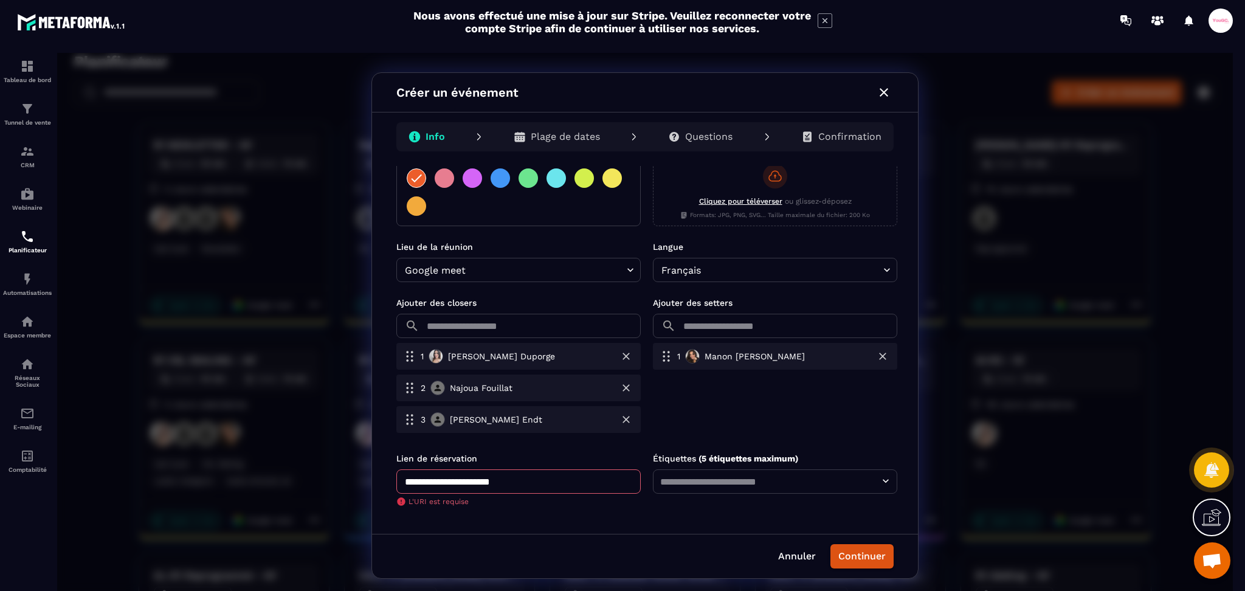
scroll to position [275, 0]
click at [558, 487] on input "**********" at bounding box center [518, 480] width 244 height 24
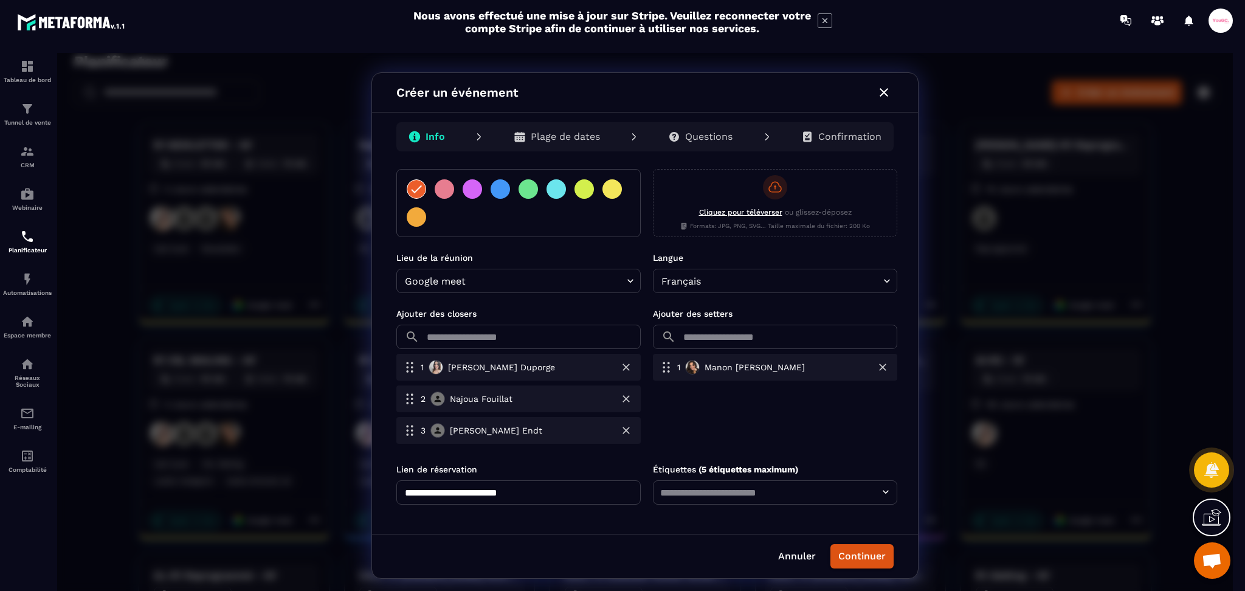
scroll to position [263, 0]
type input "**********"
click at [689, 495] on input "text" at bounding box center [775, 492] width 237 height 17
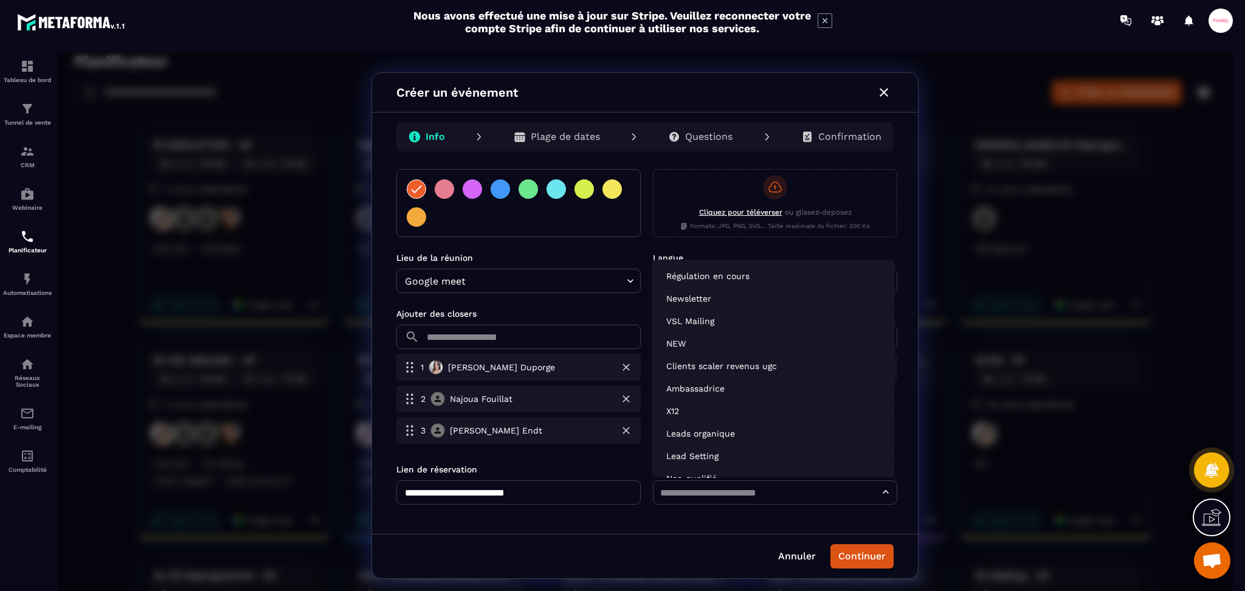
scroll to position [1098, 0]
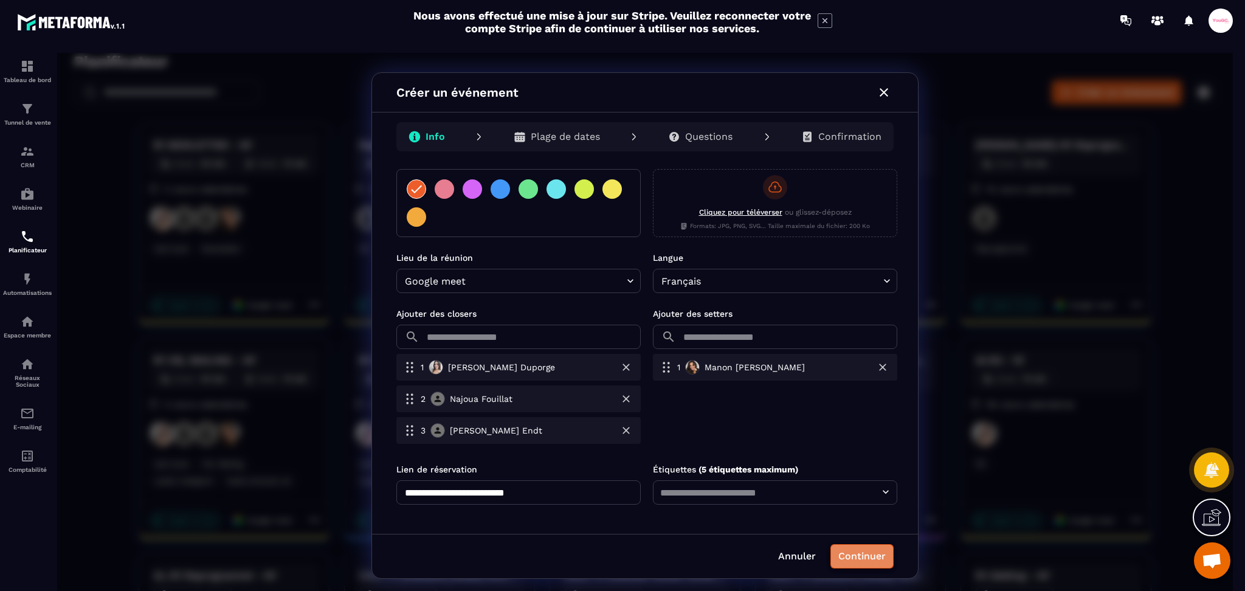
click at [854, 555] on button "Continuer" at bounding box center [862, 556] width 63 height 24
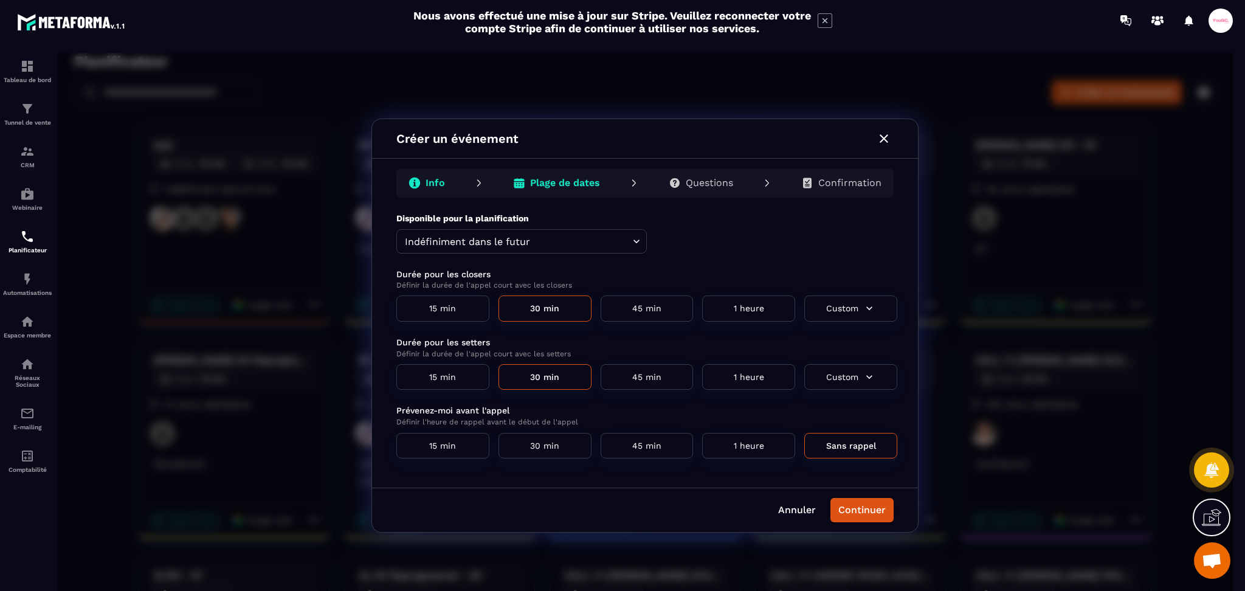
scroll to position [0, 0]
click at [629, 306] on button "45 min" at bounding box center [647, 308] width 93 height 26
click at [450, 382] on button "15 min" at bounding box center [442, 377] width 93 height 26
click at [559, 446] on button "30 min" at bounding box center [545, 446] width 93 height 26
click at [866, 517] on button "Continuer" at bounding box center [862, 510] width 63 height 24
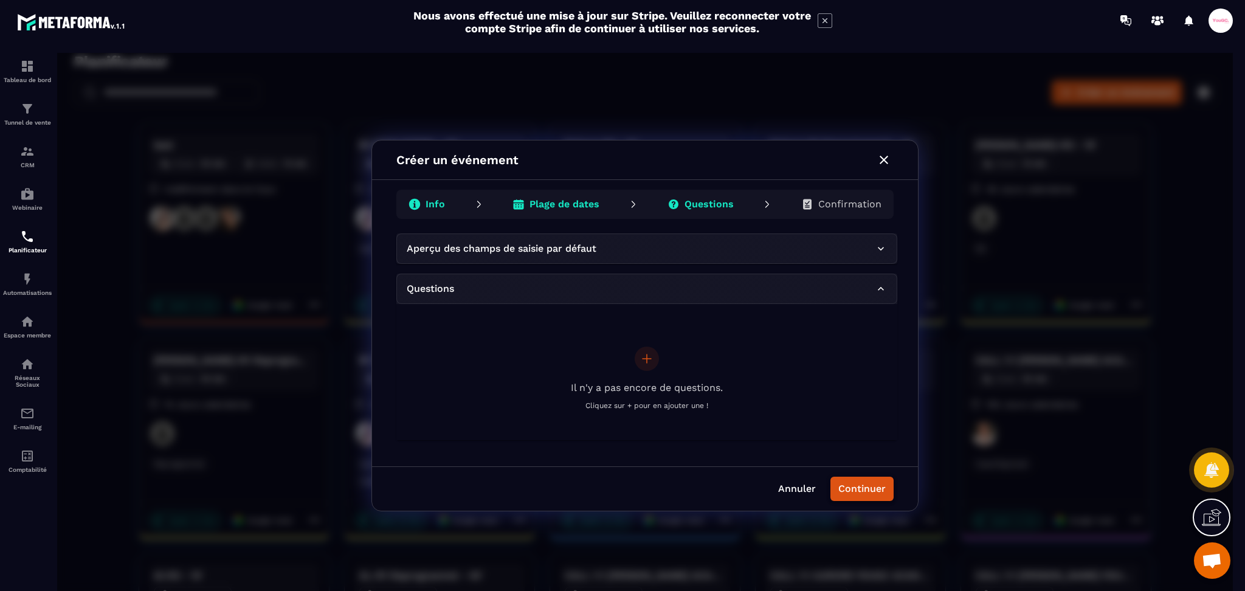
click at [862, 481] on button "Continuer" at bounding box center [862, 489] width 63 height 24
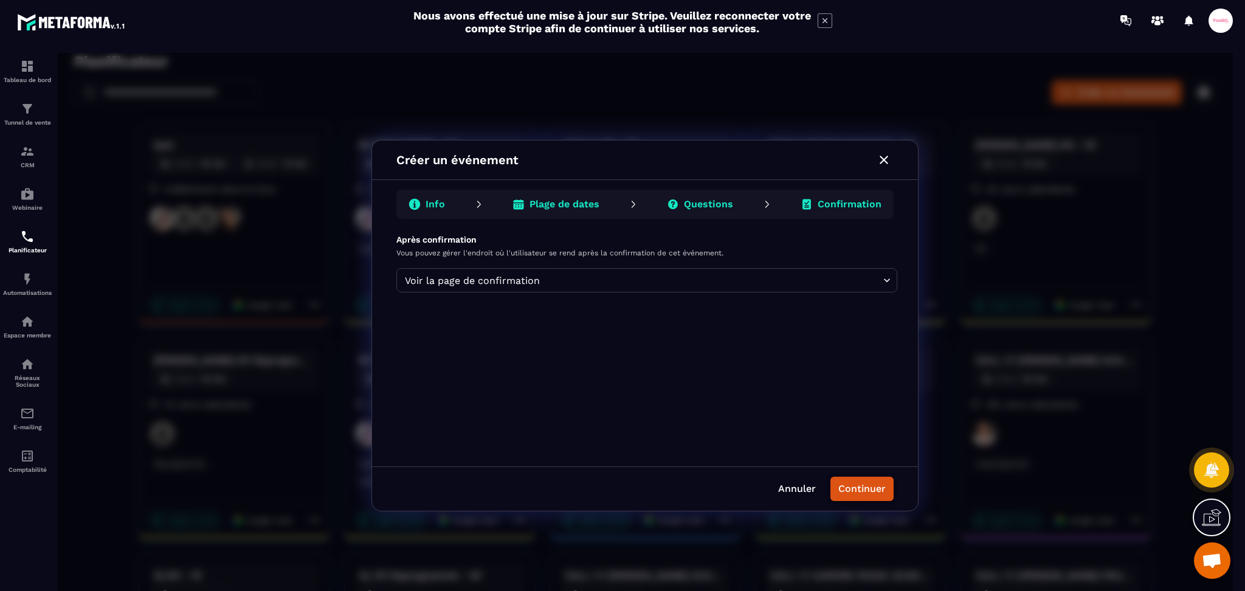
click at [854, 492] on button "Continuer" at bounding box center [862, 489] width 63 height 24
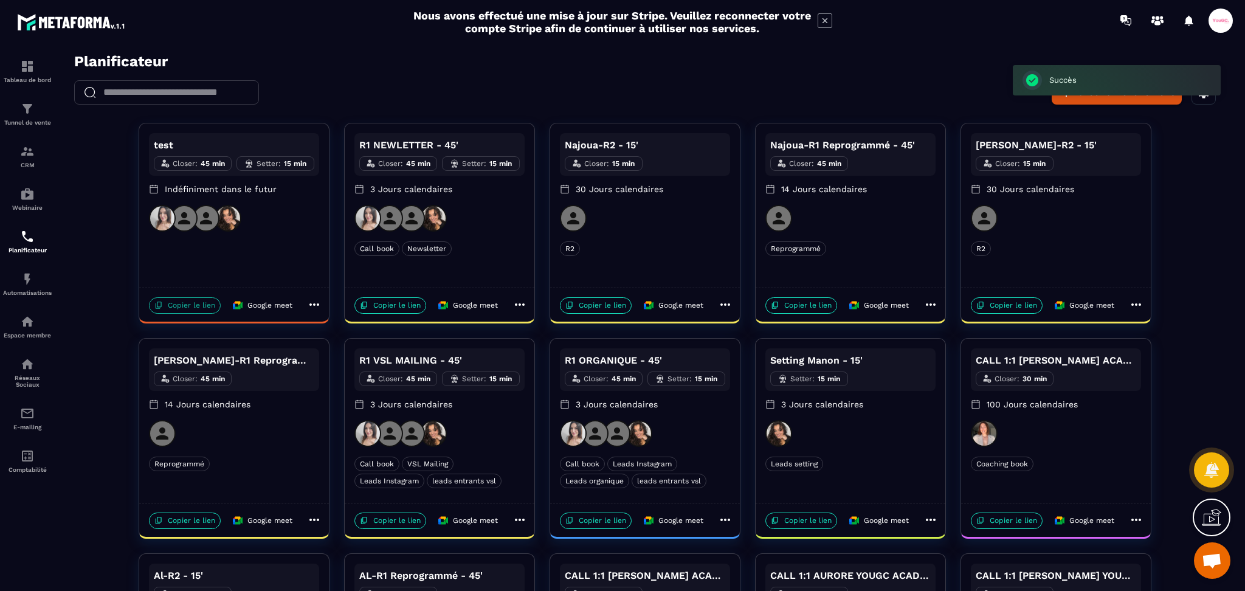
click at [193, 302] on p "Copier le lien" at bounding box center [185, 305] width 72 height 16
click at [202, 310] on p "Copier le lien" at bounding box center [185, 305] width 72 height 16
drag, startPoint x: 32, startPoint y: 152, endPoint x: 40, endPoint y: 152, distance: 7.9
click at [32, 152] on img at bounding box center [27, 151] width 15 height 15
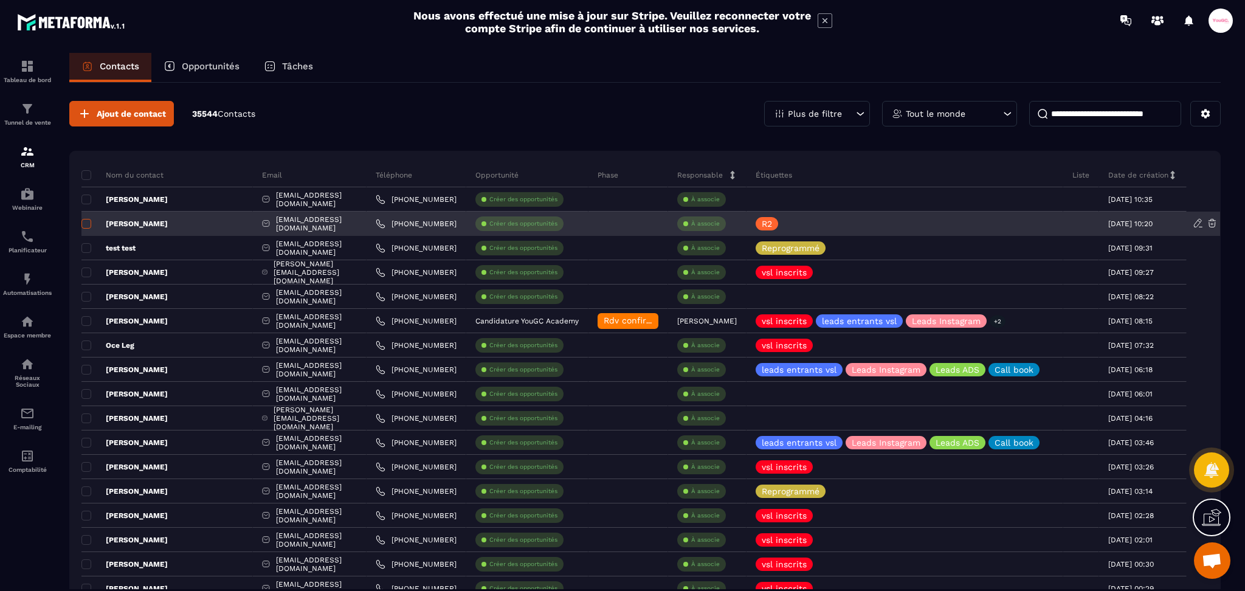
click at [89, 219] on span at bounding box center [86, 224] width 10 height 10
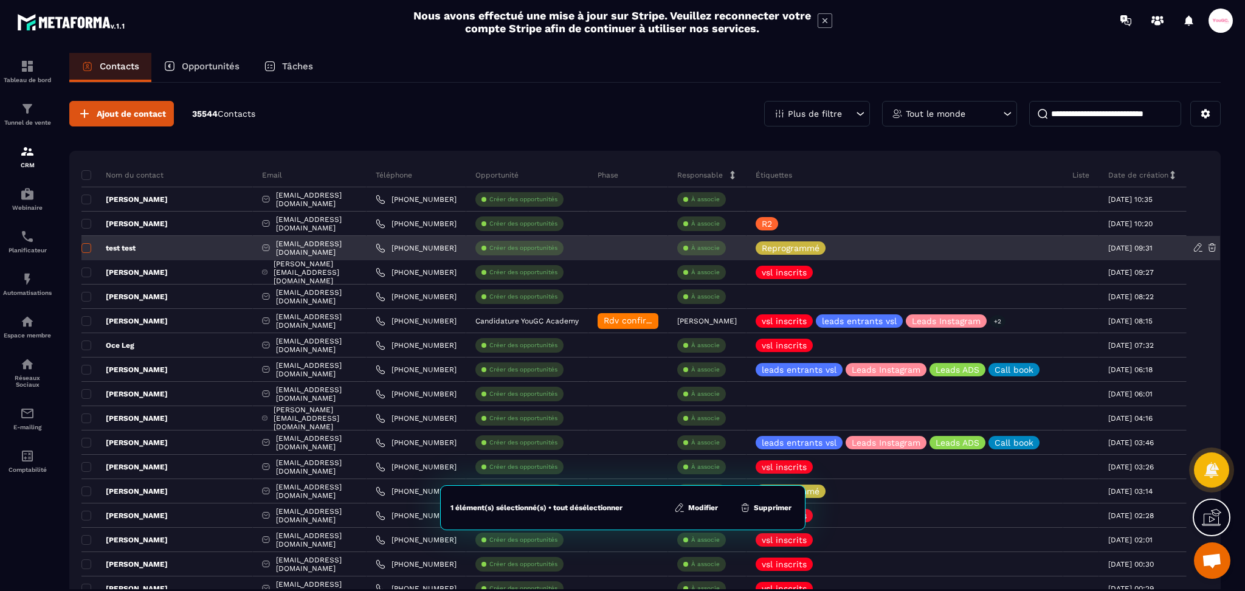
click at [81, 247] on span at bounding box center [86, 248] width 10 height 10
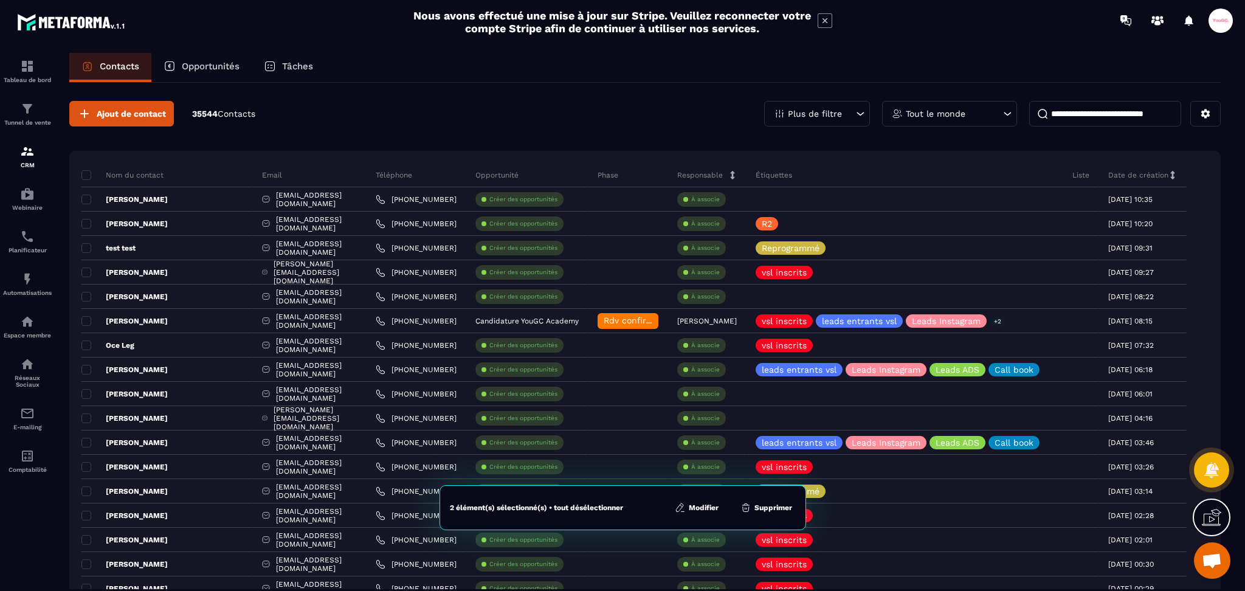
click at [780, 511] on button "Supprimer" at bounding box center [766, 508] width 59 height 12
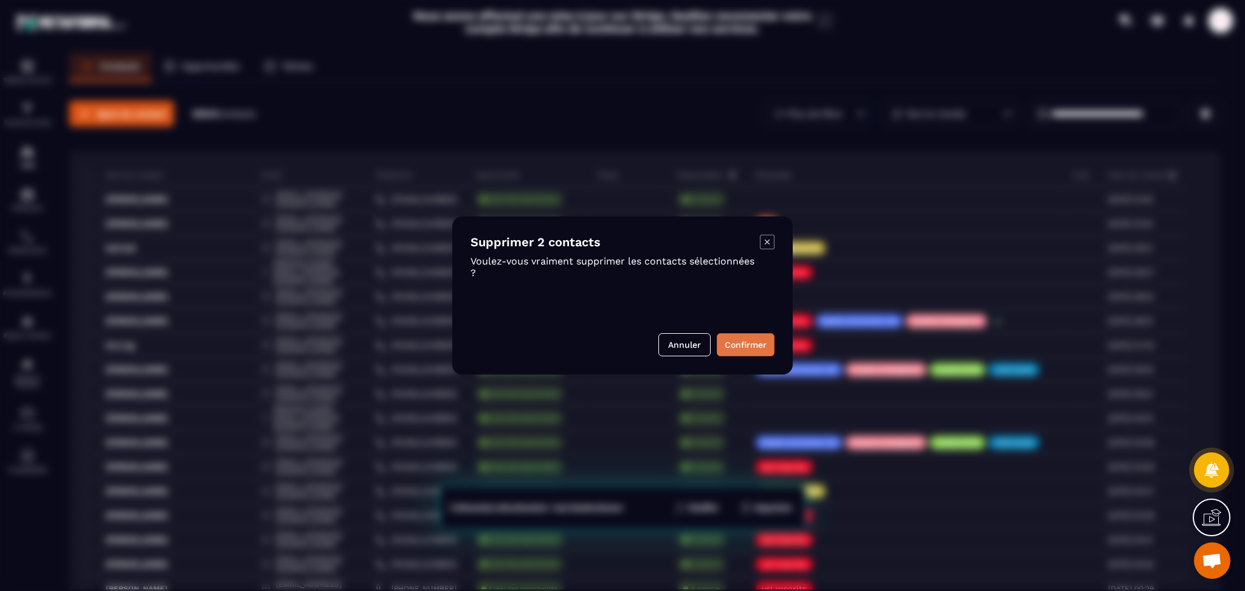
click at [766, 345] on button "Confirmer" at bounding box center [746, 344] width 58 height 23
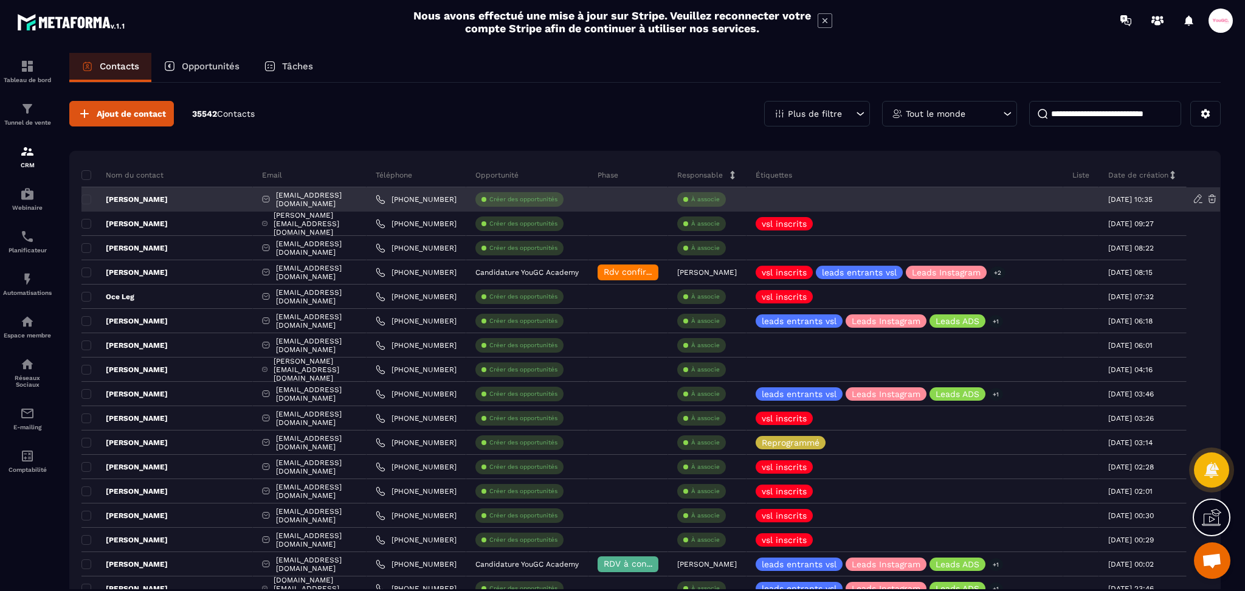
click at [140, 203] on p "[PERSON_NAME]" at bounding box center [124, 200] width 86 height 10
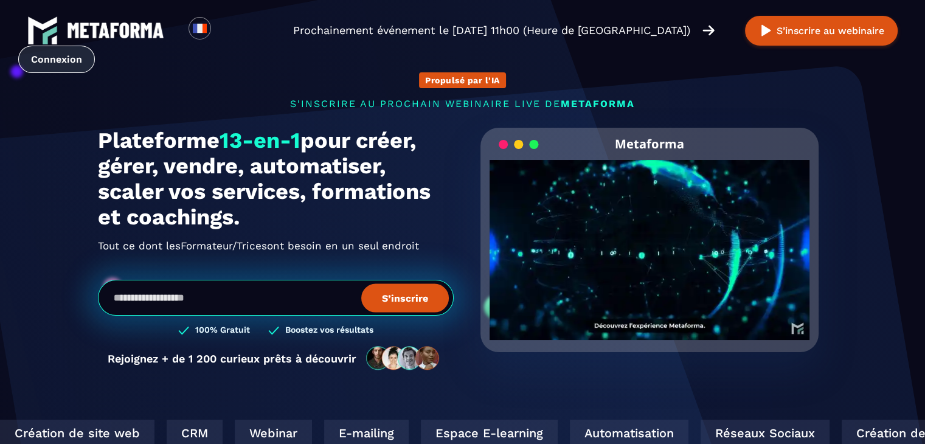
click at [95, 46] on link "Connexion" at bounding box center [56, 59] width 77 height 27
